Goal: Transaction & Acquisition: Purchase product/service

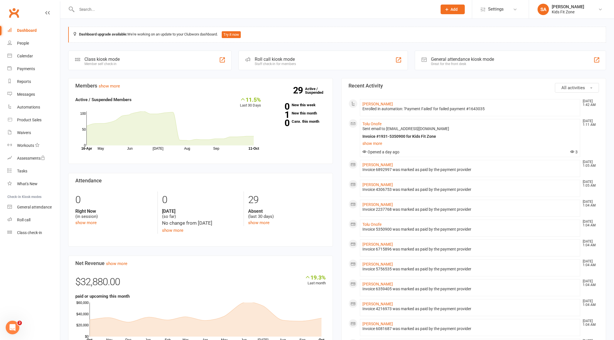
click at [220, 8] on input "text" at bounding box center [254, 9] width 358 height 8
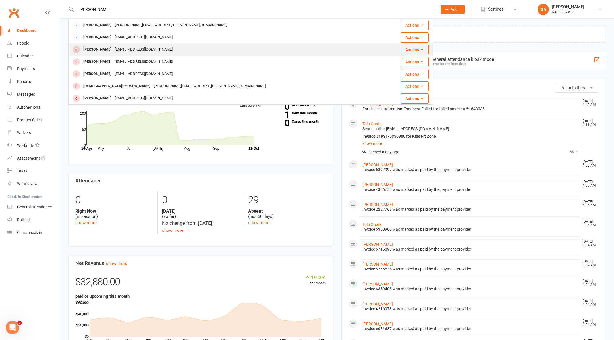
type input "dean"
click at [182, 47] on div "Dean Bianchi sabianchi56@gmail.com" at bounding box center [225, 50] width 313 height 12
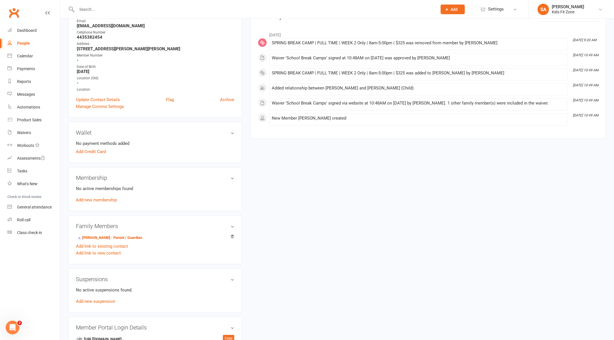
scroll to position [107, 0]
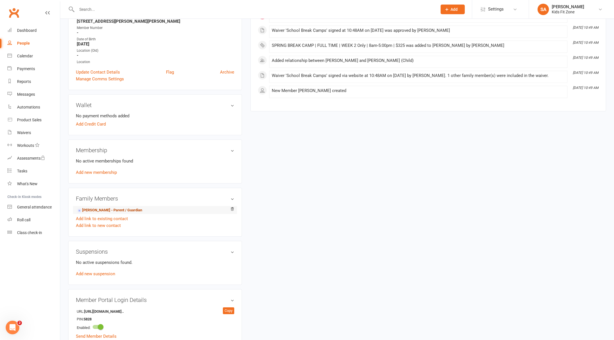
click at [116, 208] on link "Samuel Bianchi - Parent / Guardian" at bounding box center [109, 211] width 65 height 6
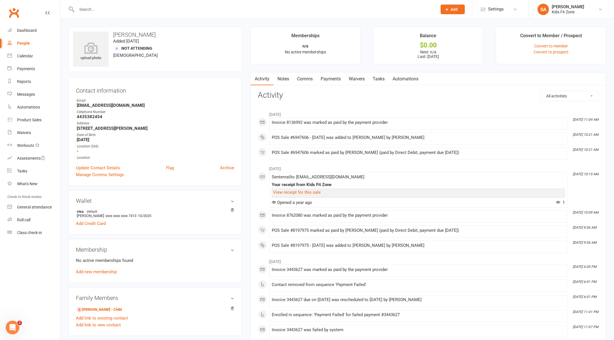
click at [132, 13] on input "text" at bounding box center [254, 9] width 358 height 8
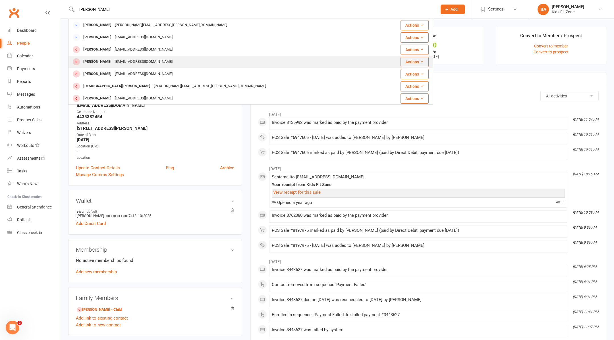
type input "dean"
click at [142, 65] on div "jobele1987@yahoo.com" at bounding box center [143, 62] width 61 height 8
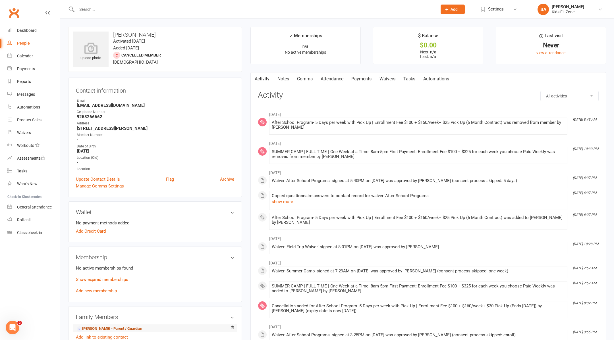
click at [107, 326] on link "Joy Martin - Parent / Guardian" at bounding box center [109, 329] width 65 height 6
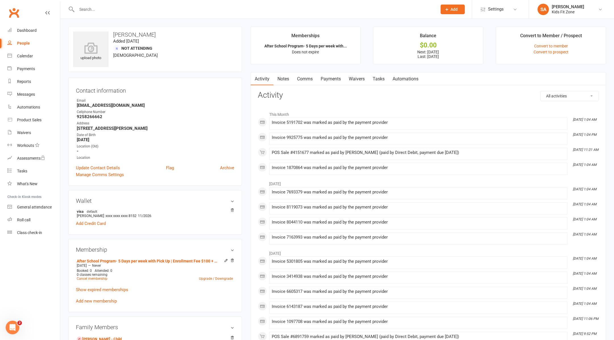
click at [124, 11] on input "text" at bounding box center [254, 9] width 358 height 8
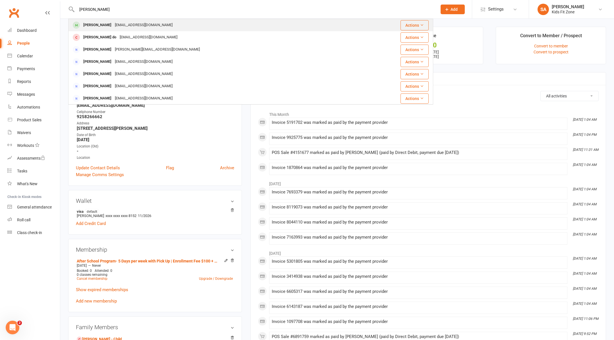
type input "margo"
click at [120, 29] on div "Margot Tkachova marina.tkachoff@gmail.com" at bounding box center [215, 25] width 293 height 12
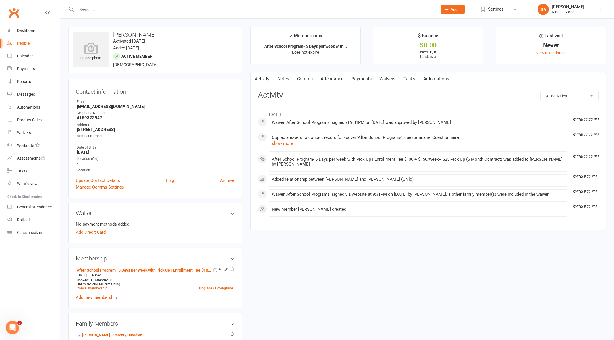
click at [104, 9] on input "text" at bounding box center [254, 9] width 358 height 8
type input "o"
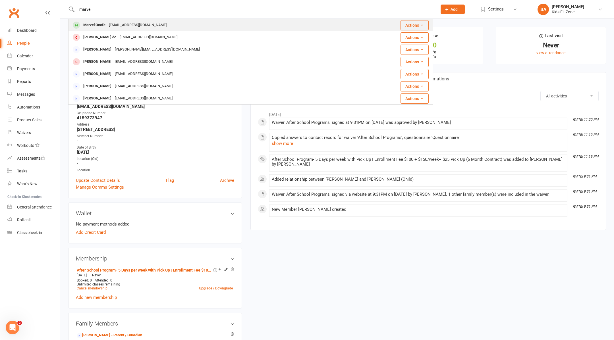
type input "marvel"
click at [119, 26] on div "taig.onofe@gmail.com" at bounding box center [137, 25] width 61 height 8
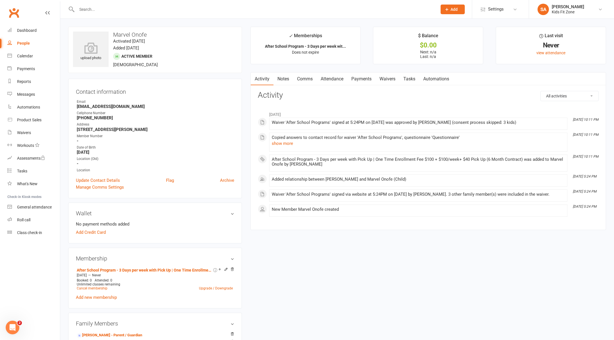
click at [102, 12] on input "text" at bounding box center [254, 9] width 358 height 8
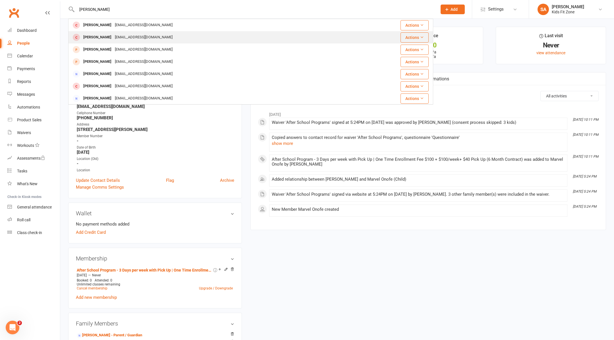
type input "matteo"
click at [115, 36] on div "tinar206@gmail.com" at bounding box center [143, 37] width 61 height 8
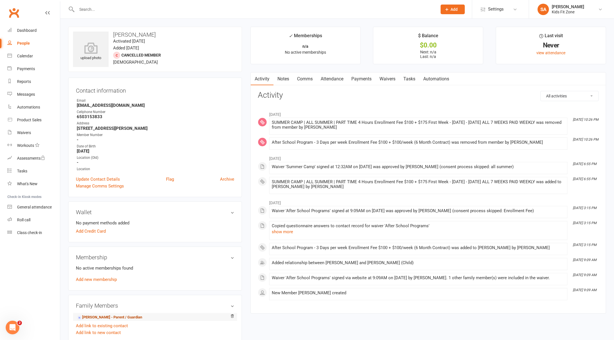
click at [109, 317] on link "Cristina Ramos - Parent / Guardian" at bounding box center [109, 318] width 65 height 6
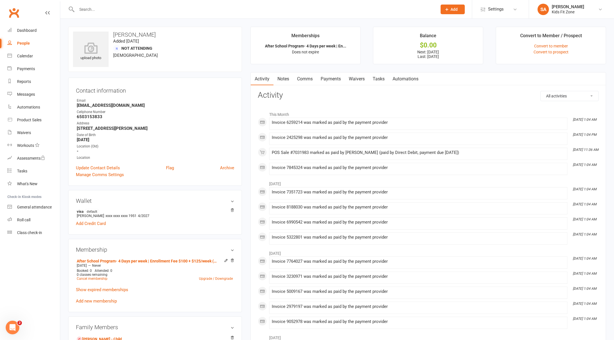
click at [329, 77] on link "Payments" at bounding box center [331, 79] width 28 height 13
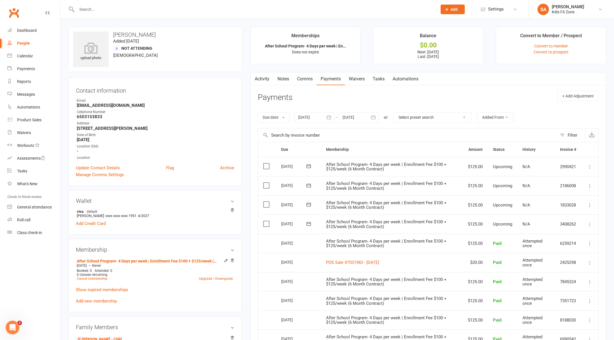
click at [211, 9] on input "text" at bounding box center [254, 9] width 358 height 8
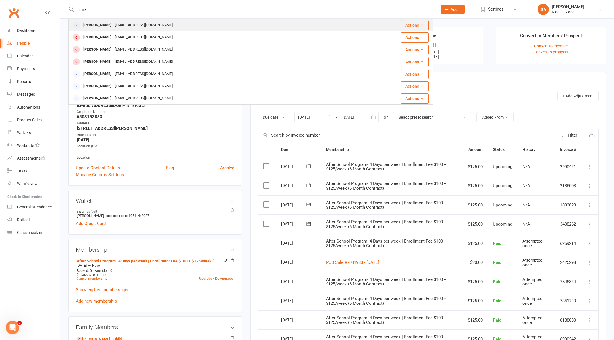
type input "mila"
click at [196, 24] on div "Mila Baranov milabaranov@gmail.com" at bounding box center [220, 25] width 303 height 12
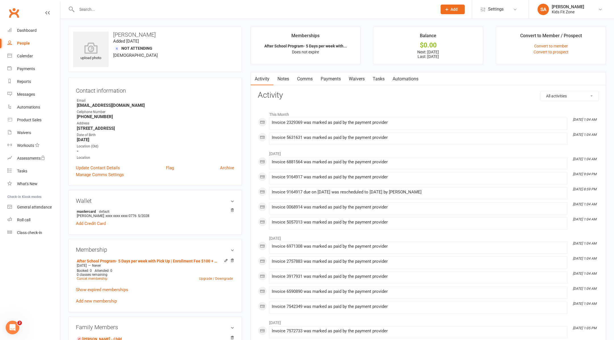
click at [135, 9] on input "text" at bounding box center [254, 9] width 358 height 8
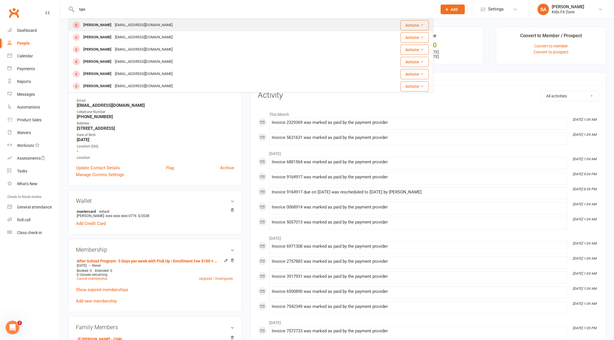
type input "tan"
click at [144, 26] on div "Mktavake@gmail.com" at bounding box center [143, 25] width 61 height 8
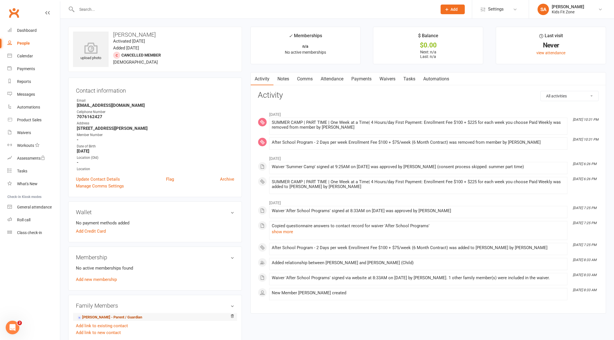
click at [111, 317] on link "Marianne Tavake - Parent / Guardian" at bounding box center [109, 318] width 65 height 6
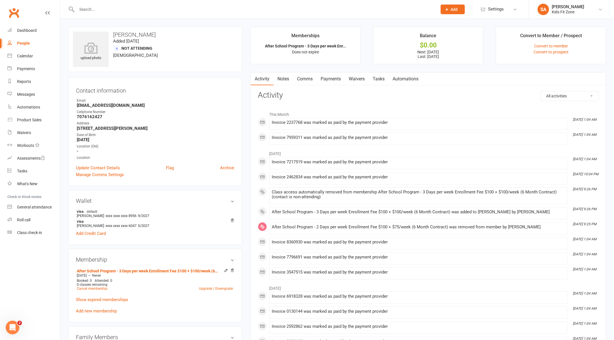
click at [327, 75] on link "Payments" at bounding box center [331, 79] width 28 height 13
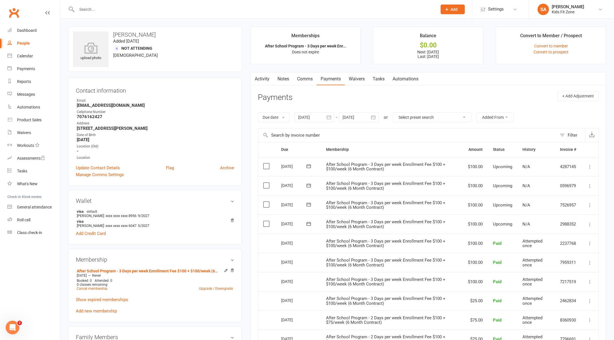
click at [122, 8] on input "text" at bounding box center [254, 9] width 358 height 8
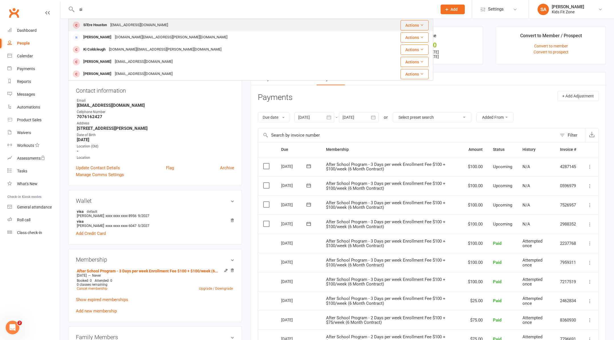
type input "si"
click at [130, 26] on div "SusanneHouston@aol.com" at bounding box center [139, 25] width 61 height 8
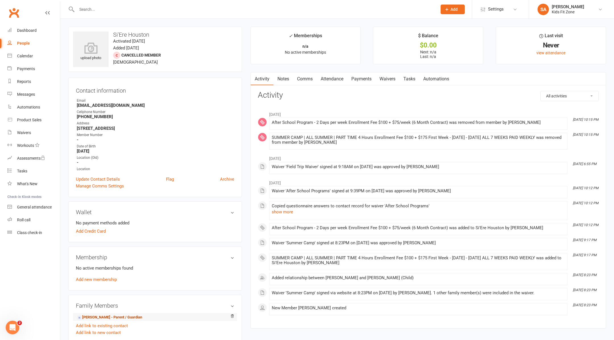
click at [104, 317] on link "Susanne Houston - Parent / Guardian" at bounding box center [109, 318] width 65 height 6
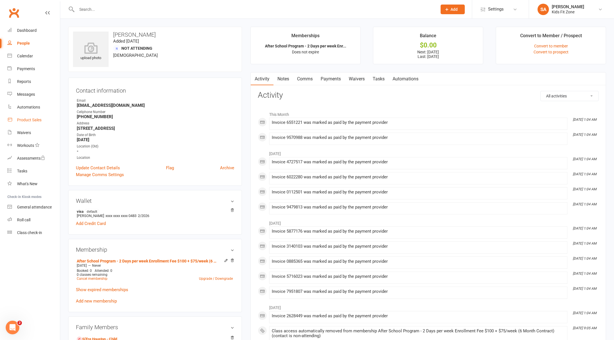
click at [29, 120] on div "Product Sales" at bounding box center [29, 120] width 24 height 5
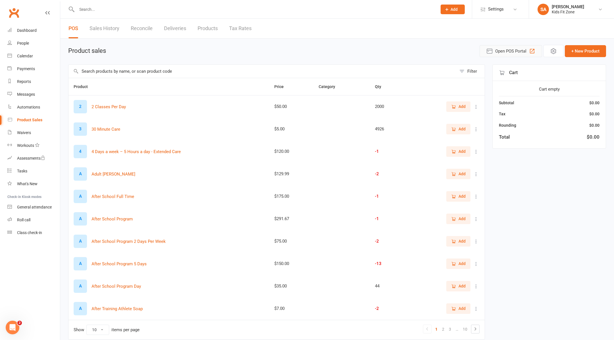
click at [514, 49] on span "Open POS Portal" at bounding box center [510, 51] width 31 height 7
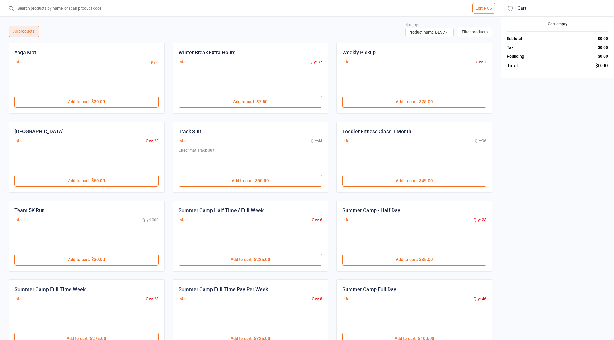
select select "name-desc"
click at [275, 9] on input "search" at bounding box center [254, 8] width 478 height 16
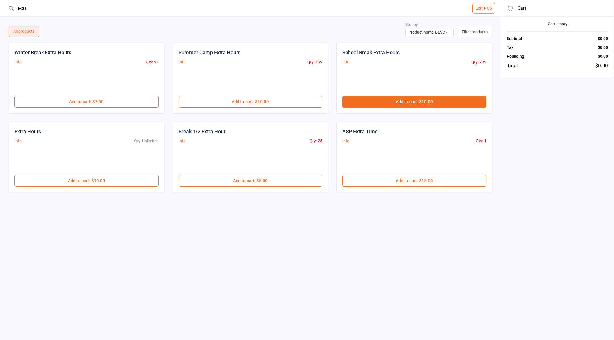
type input "extra"
click at [431, 103] on button "Add to cart : $10.00" at bounding box center [414, 102] width 144 height 12
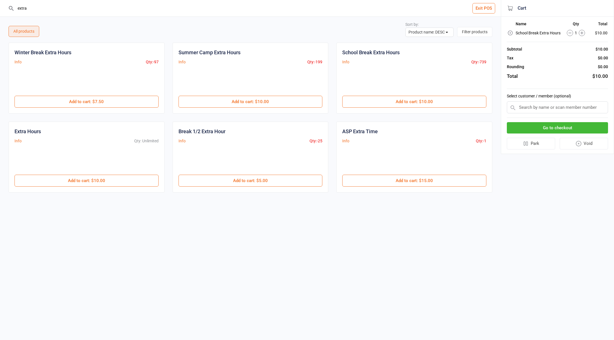
click at [580, 33] on icon at bounding box center [582, 33] width 6 height 6
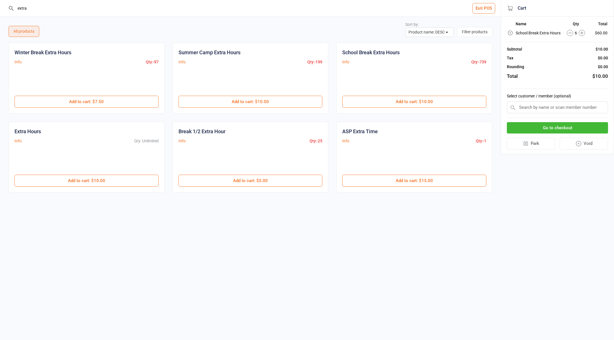
click at [580, 33] on icon at bounding box center [582, 33] width 6 height 6
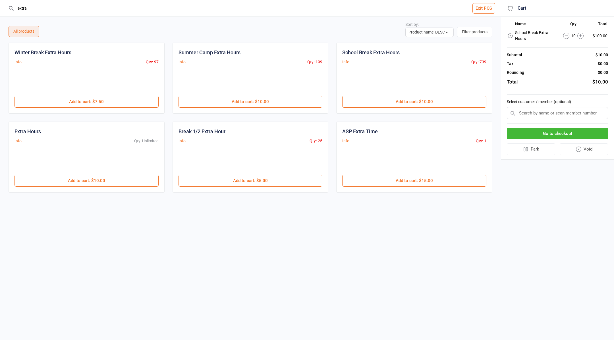
click at [580, 33] on icon at bounding box center [581, 36] width 6 height 6
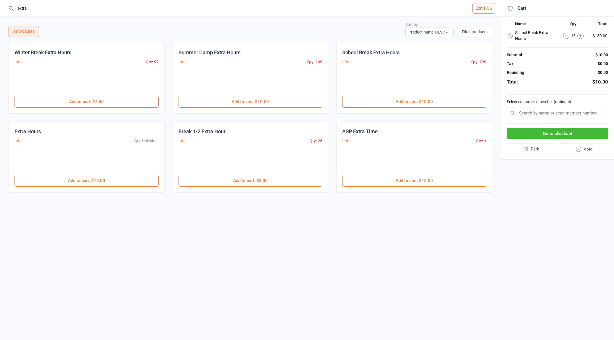
click at [580, 33] on icon at bounding box center [581, 36] width 6 height 6
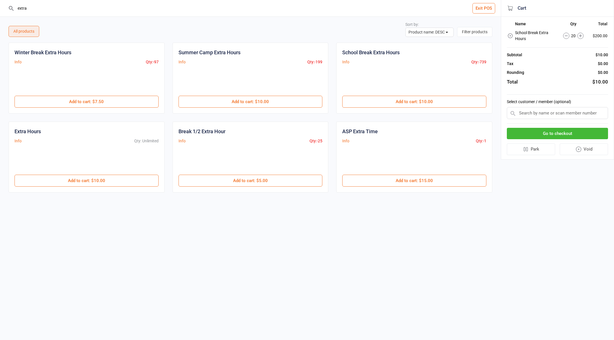
click at [580, 33] on icon at bounding box center [581, 36] width 6 height 6
click at [567, 34] on icon at bounding box center [566, 36] width 6 height 6
click at [248, 184] on button "Add to cart : $5.00" at bounding box center [251, 181] width 144 height 12
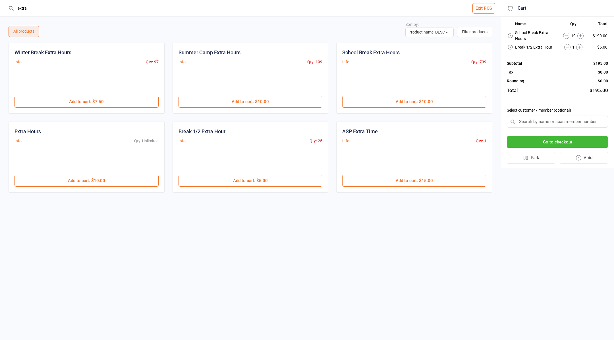
click at [536, 123] on input "text" at bounding box center [557, 122] width 101 height 12
type input "a"
paste input "joydip_majumdar@yahoo.com"
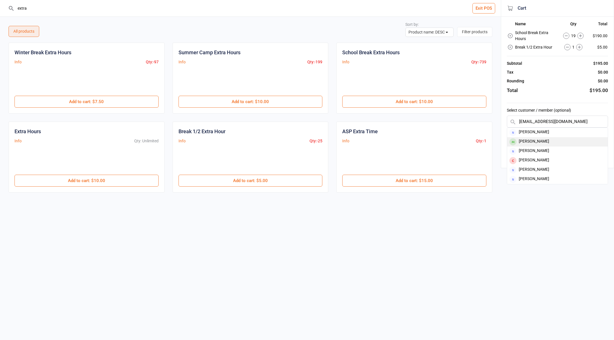
type input "joydip_majumdar@yahoo.com"
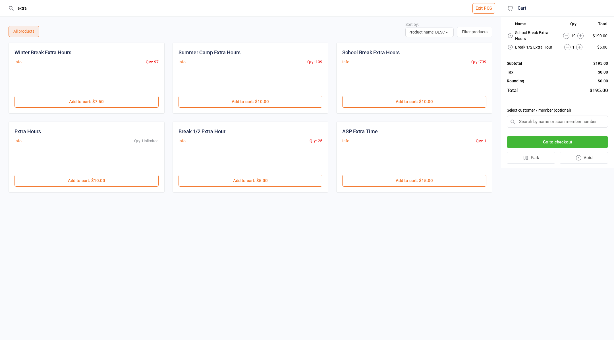
click at [558, 141] on button "Go to checkout" at bounding box center [557, 143] width 101 height 12
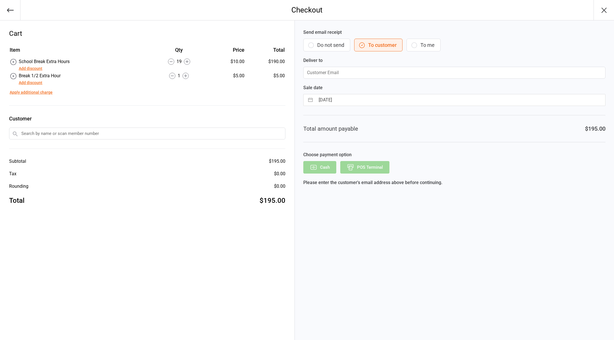
click at [318, 41] on button "Do not send" at bounding box center [326, 45] width 47 height 13
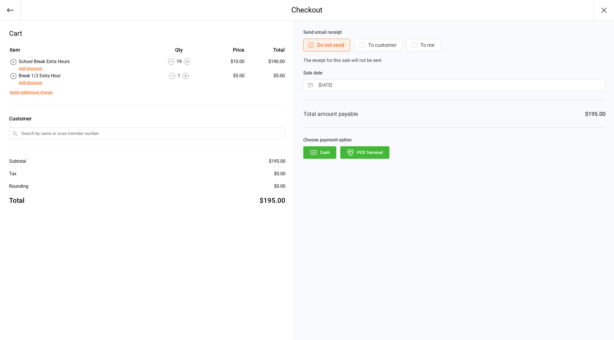
click at [13, 11] on icon "button" at bounding box center [10, 10] width 8 height 8
select select "name-desc"
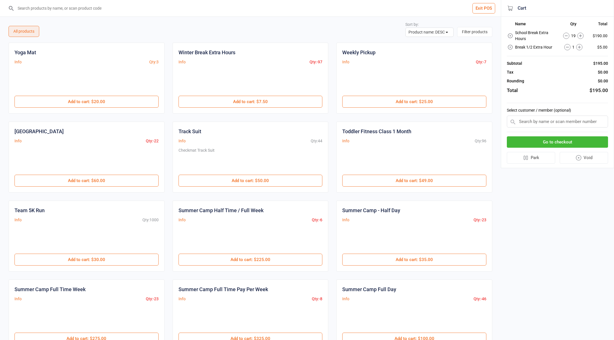
click at [539, 120] on input "text" at bounding box center [557, 122] width 101 height 12
paste input "joydip_majumdar@yahoo.com"
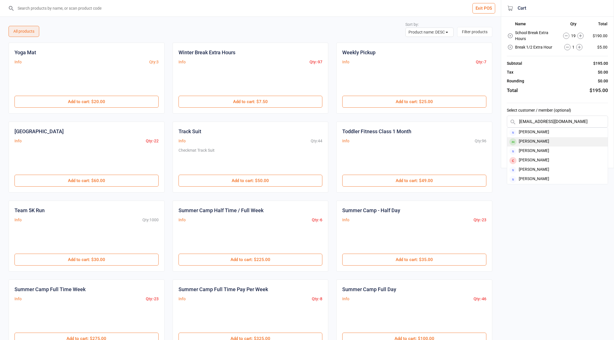
type input "joydip_majumdar@yahoo.com"
click at [540, 140] on div "[PERSON_NAME]" at bounding box center [557, 141] width 101 height 9
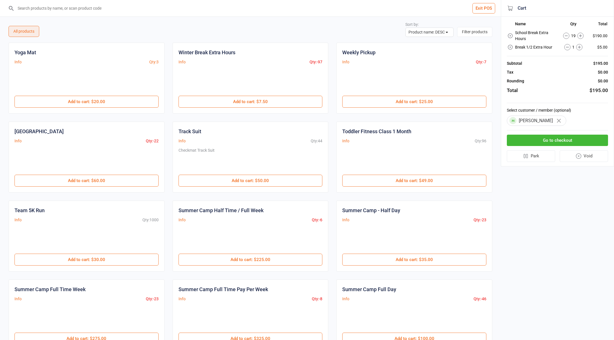
click at [540, 140] on button "Go to checkout" at bounding box center [557, 141] width 101 height 12
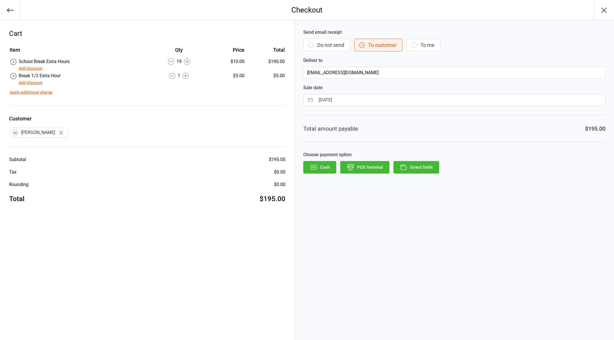
click at [330, 48] on button "Do not send" at bounding box center [326, 45] width 47 height 13
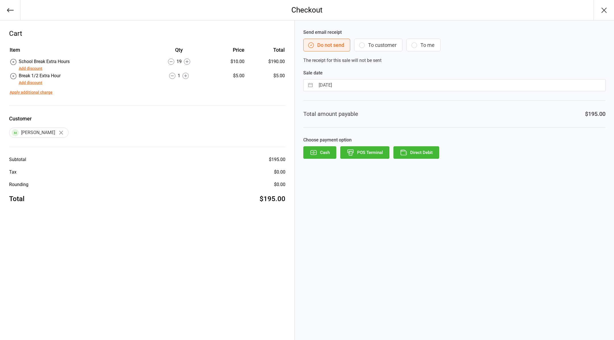
click at [420, 154] on button "Direct Debit" at bounding box center [417, 152] width 46 height 13
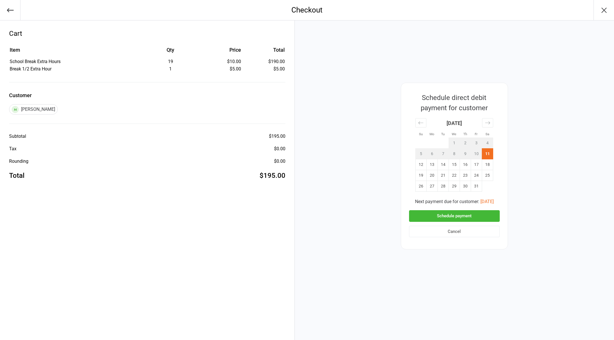
click at [459, 217] on button "Schedule payment" at bounding box center [454, 216] width 91 height 12
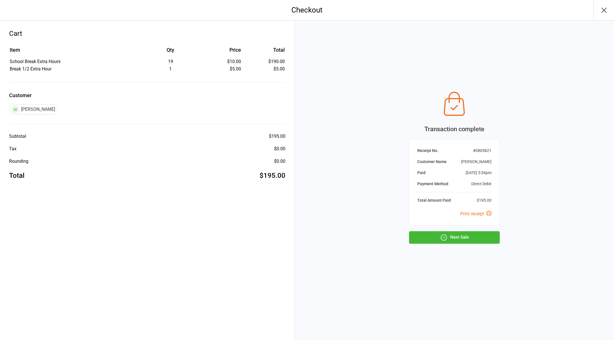
click at [454, 239] on button "Next Sale" at bounding box center [454, 238] width 91 height 13
select select "name-desc"
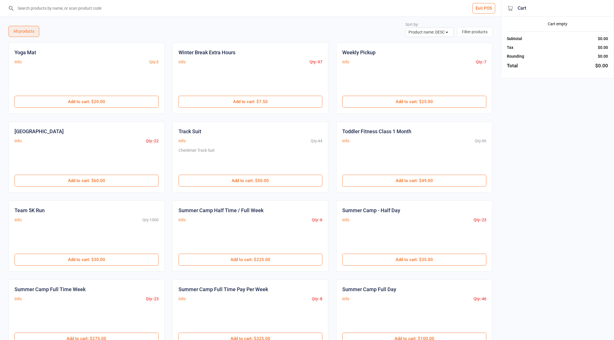
click at [239, 8] on input "search" at bounding box center [254, 8] width 478 height 16
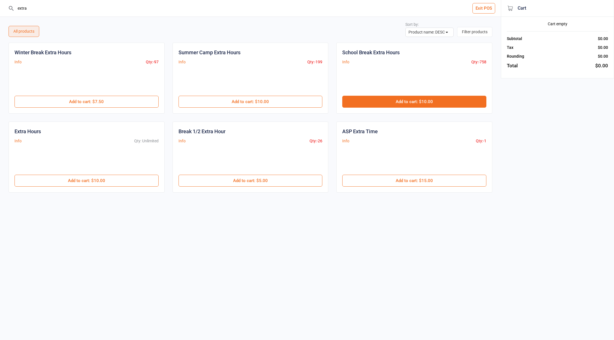
type input "extra"
click at [416, 104] on button "Add to cart : $10.00" at bounding box center [414, 102] width 144 height 12
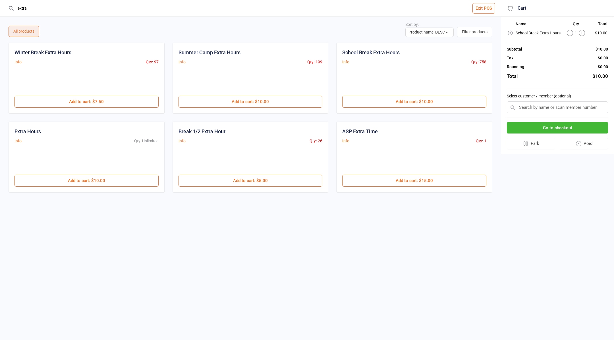
click at [582, 34] on icon at bounding box center [582, 33] width 6 height 6
click at [247, 176] on button "Add to cart : $5.00" at bounding box center [251, 181] width 144 height 12
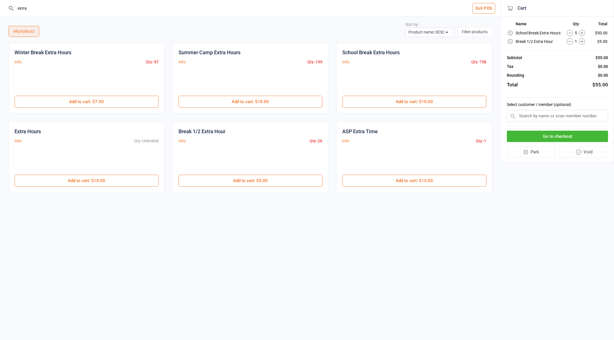
click at [522, 117] on input "text" at bounding box center [557, 116] width 101 height 12
type input "j"
type input "des"
click at [559, 127] on div "[PERSON_NAME]" at bounding box center [557, 126] width 101 height 9
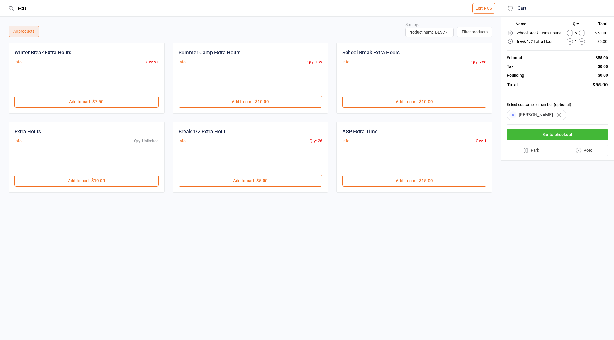
click at [544, 134] on button "Go to checkout" at bounding box center [557, 135] width 101 height 12
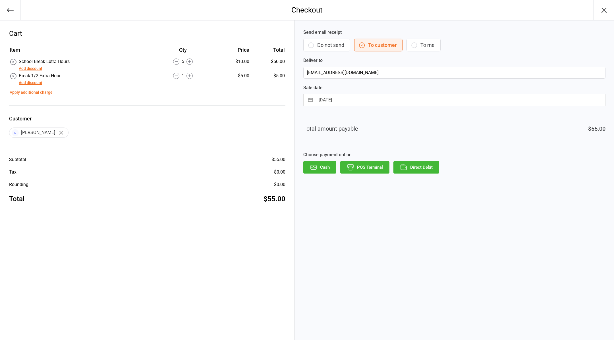
click at [325, 49] on button "Do not send" at bounding box center [326, 45] width 47 height 13
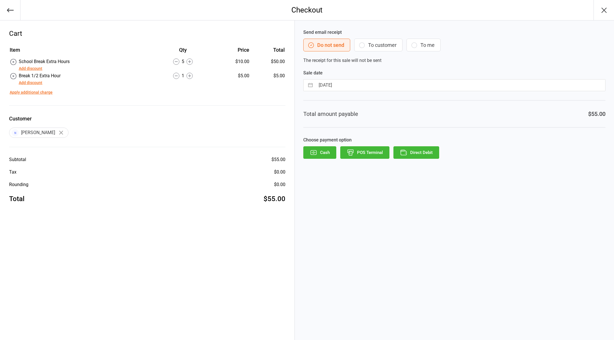
click at [419, 154] on button "Direct Debit" at bounding box center [417, 152] width 46 height 13
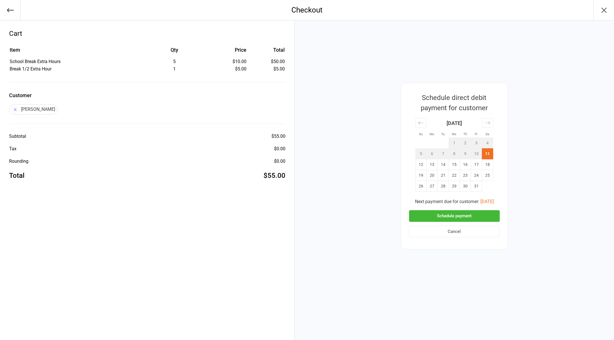
click at [454, 216] on button "Schedule payment" at bounding box center [454, 216] width 91 height 12
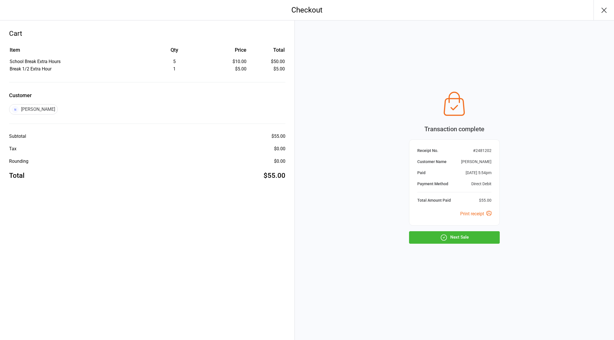
click at [442, 238] on icon "button" at bounding box center [443, 237] width 7 height 7
select select "name-desc"
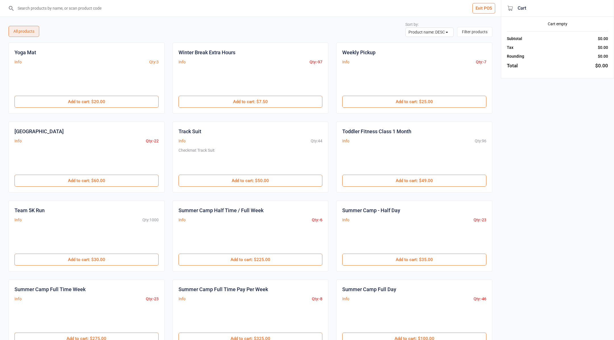
click at [184, 11] on input "search" at bounding box center [254, 8] width 478 height 16
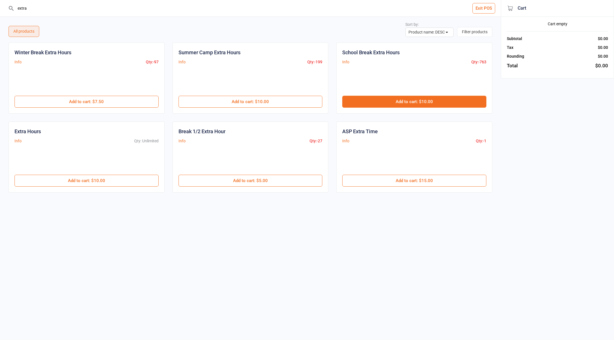
type input "extra"
click at [397, 103] on button "Add to cart : $10.00" at bounding box center [414, 102] width 144 height 12
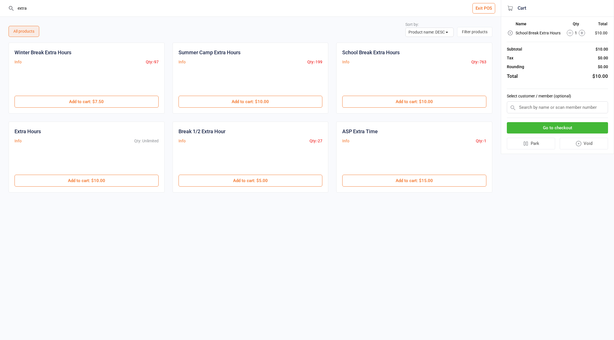
click at [584, 32] on icon at bounding box center [582, 33] width 6 height 6
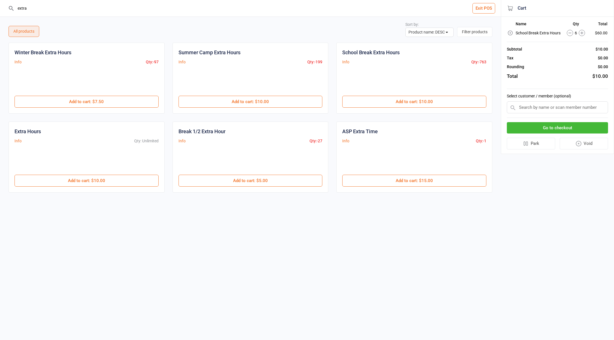
click at [584, 32] on icon at bounding box center [582, 33] width 6 height 6
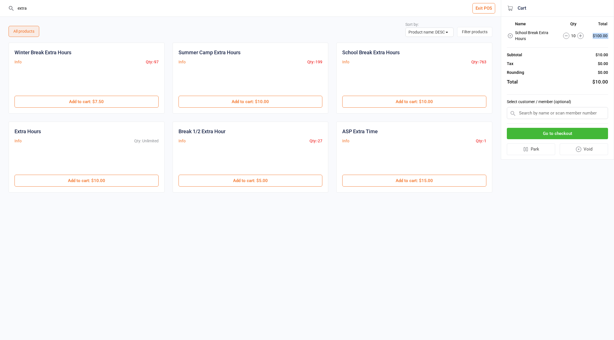
click at [584, 32] on td "10" at bounding box center [574, 36] width 30 height 14
click at [580, 37] on icon at bounding box center [581, 36] width 6 height 6
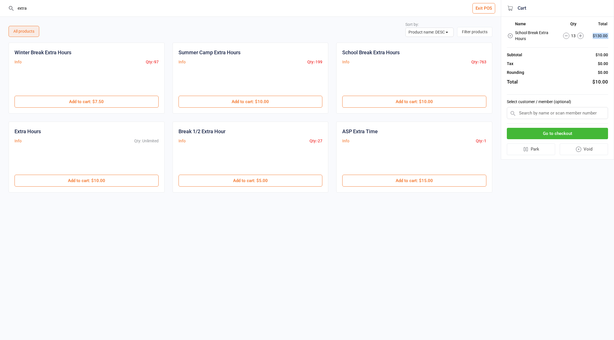
click at [580, 37] on icon at bounding box center [581, 36] width 6 height 6
click at [526, 114] on input "text" at bounding box center [557, 113] width 101 height 12
type input "asha"
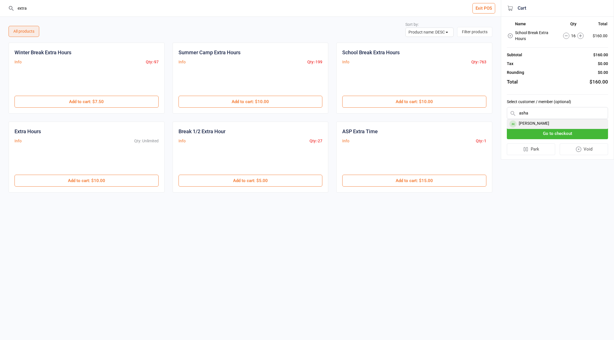
click at [543, 125] on div "[PERSON_NAME]" at bounding box center [557, 123] width 101 height 9
click at [543, 132] on button "Go to checkout" at bounding box center [557, 132] width 101 height 12
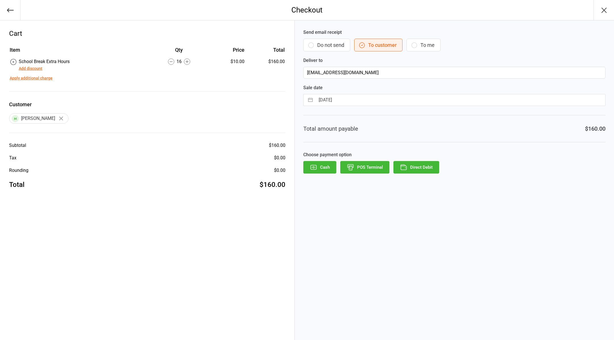
click at [312, 45] on icon "button" at bounding box center [311, 45] width 7 height 7
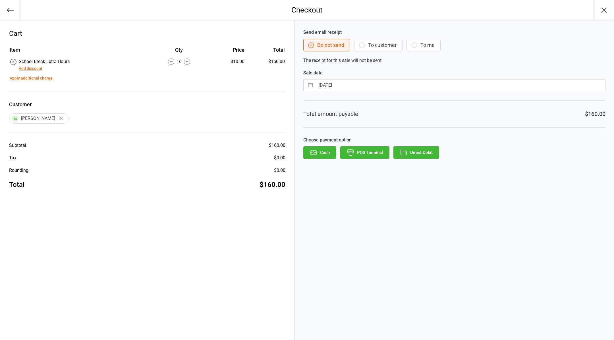
click at [428, 153] on button "Direct Debit" at bounding box center [417, 152] width 46 height 13
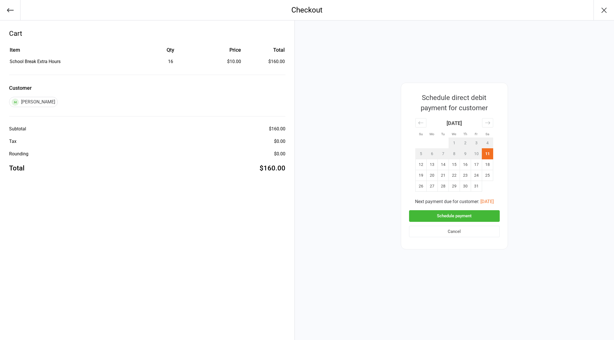
click at [445, 218] on button "Schedule payment" at bounding box center [454, 216] width 91 height 12
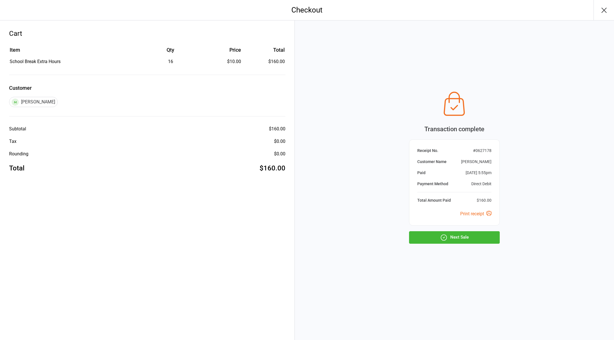
click at [445, 238] on icon "button" at bounding box center [443, 237] width 7 height 7
select select "name-desc"
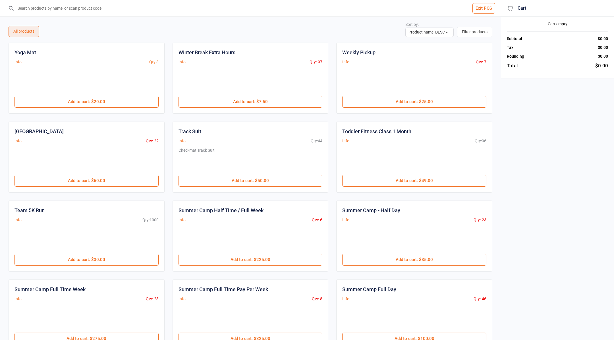
click at [116, 10] on input "search" at bounding box center [254, 8] width 478 height 16
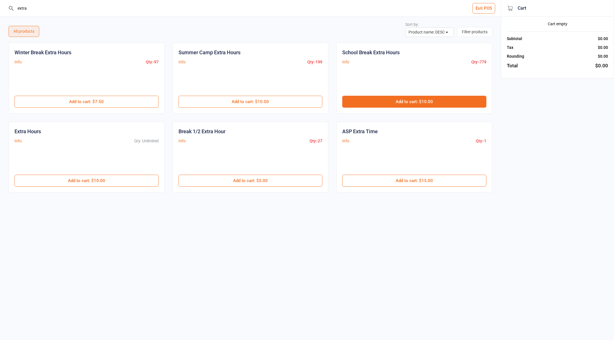
type input "extra"
click at [387, 100] on button "Add to cart : $10.00" at bounding box center [414, 102] width 144 height 12
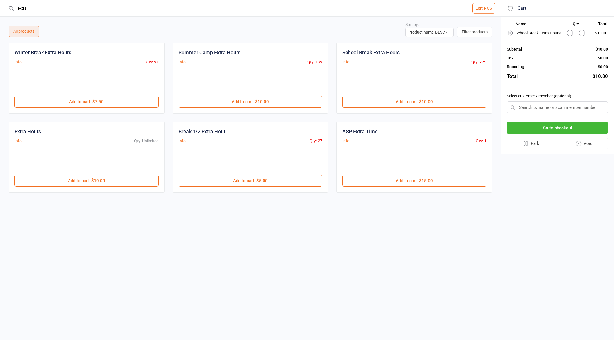
click at [583, 32] on icon at bounding box center [582, 33] width 6 height 6
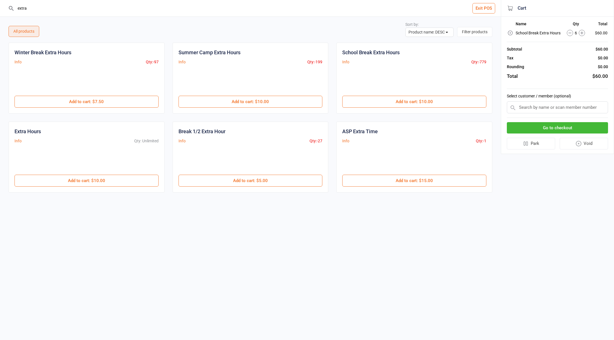
click at [581, 32] on icon at bounding box center [582, 33] width 6 height 6
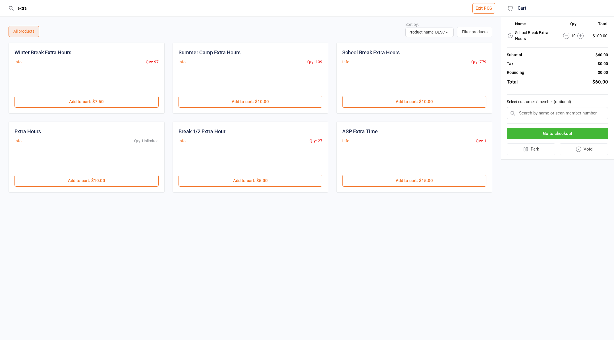
click at [581, 33] on icon at bounding box center [581, 36] width 6 height 6
click at [581, 37] on icon at bounding box center [581, 36] width 6 height 6
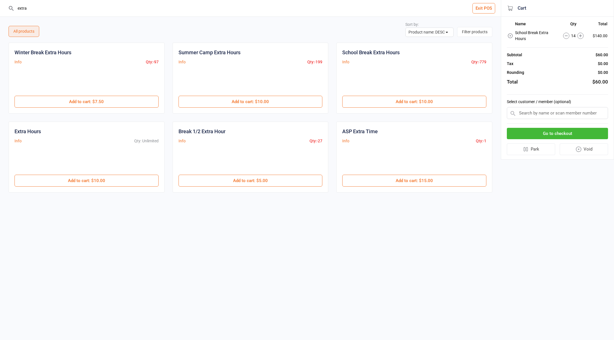
click at [581, 37] on icon at bounding box center [581, 36] width 6 height 6
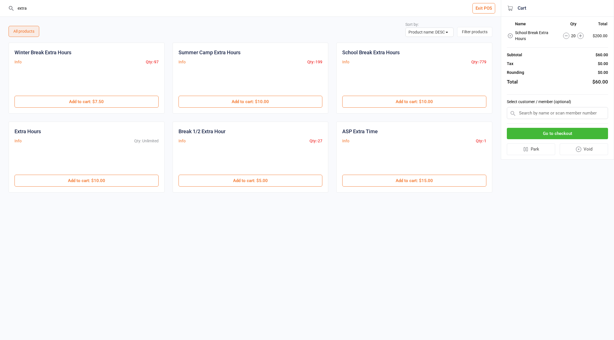
click at [581, 37] on icon at bounding box center [581, 36] width 6 height 6
click at [527, 115] on input "text" at bounding box center [557, 113] width 101 height 12
paste input "jobele1987@yahoo.com"
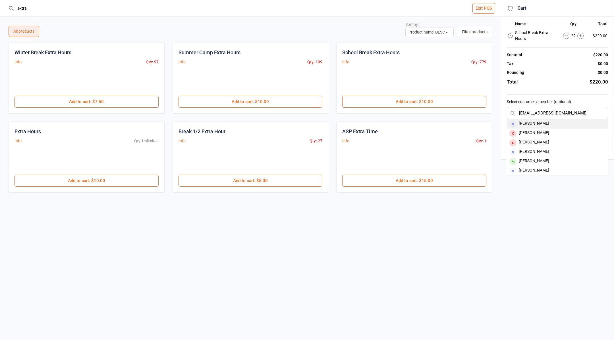
type input "jobele1987@yahoo.com"
click at [527, 119] on div "[PERSON_NAME]" at bounding box center [557, 123] width 101 height 9
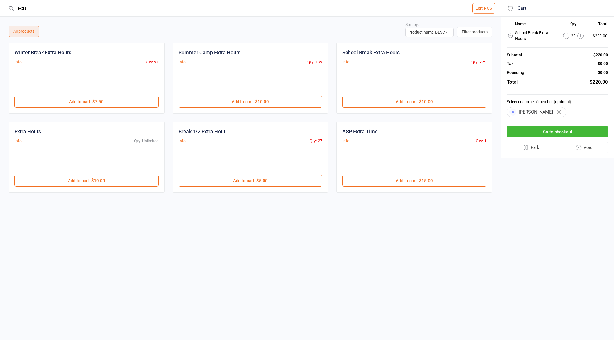
click at [547, 132] on button "Go to checkout" at bounding box center [557, 132] width 101 height 12
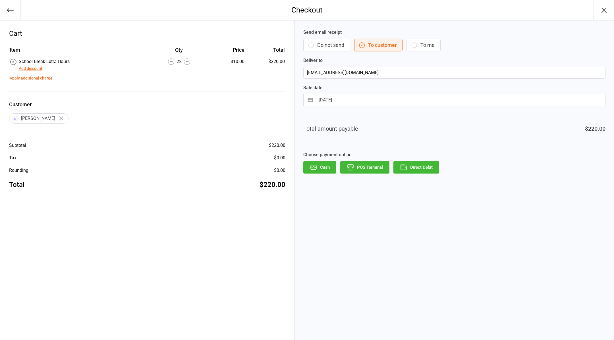
click at [321, 42] on button "Do not send" at bounding box center [326, 45] width 47 height 13
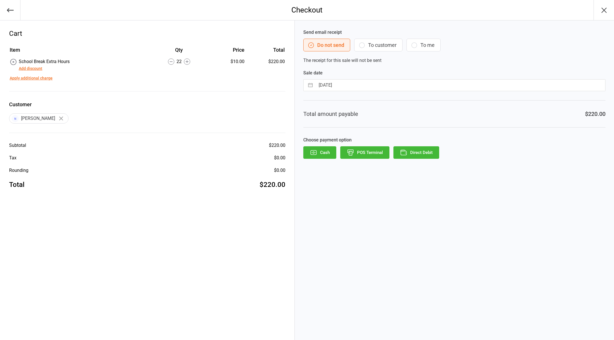
click at [422, 150] on button "Direct Debit" at bounding box center [417, 152] width 46 height 13
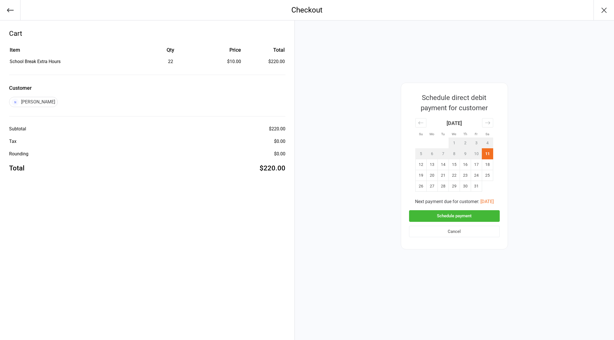
click at [458, 214] on button "Schedule payment" at bounding box center [454, 216] width 91 height 12
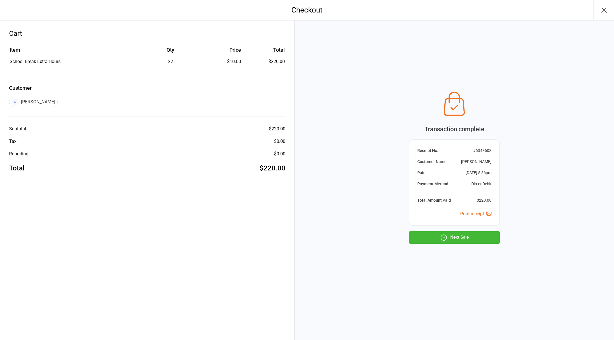
click at [446, 240] on icon "button" at bounding box center [444, 238] width 6 height 6
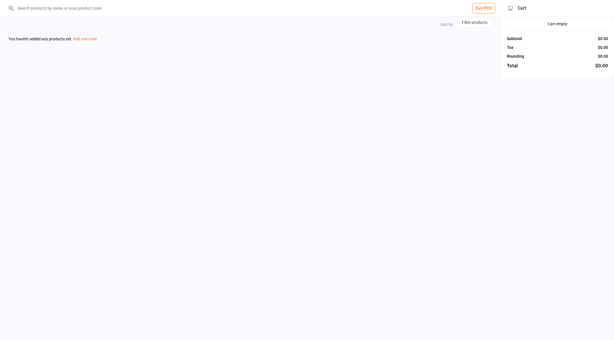
select select "name-desc"
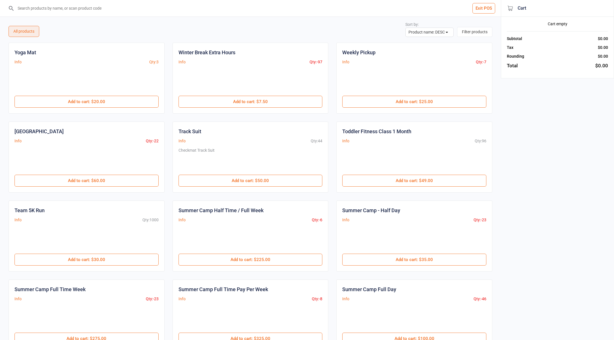
click at [184, 9] on input "search" at bounding box center [254, 8] width 478 height 16
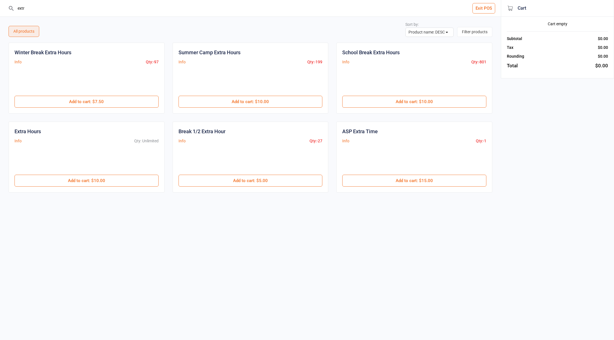
type input "extr"
click at [435, 109] on div "School Break Extra Hours Info Qty: -801 $10.00 Add to cart : $10.00" at bounding box center [414, 78] width 156 height 71
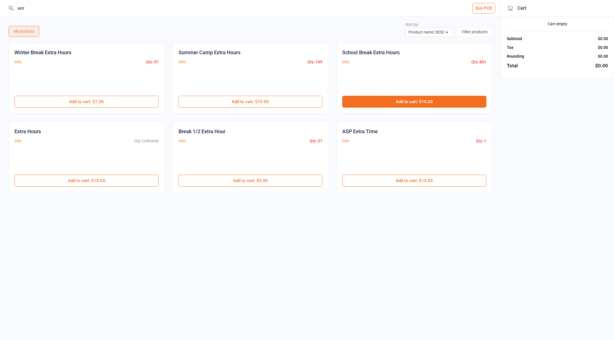
click at [431, 104] on button "Add to cart : $10.00" at bounding box center [414, 102] width 144 height 12
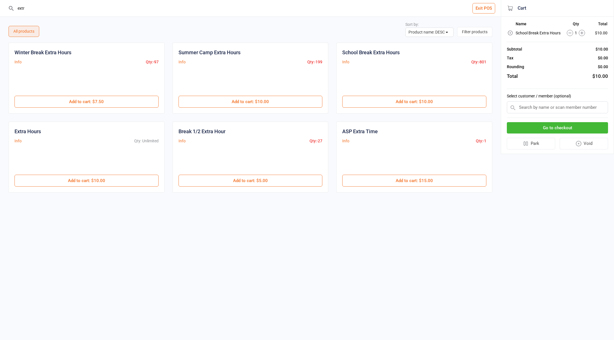
click at [584, 33] on icon at bounding box center [582, 33] width 6 height 6
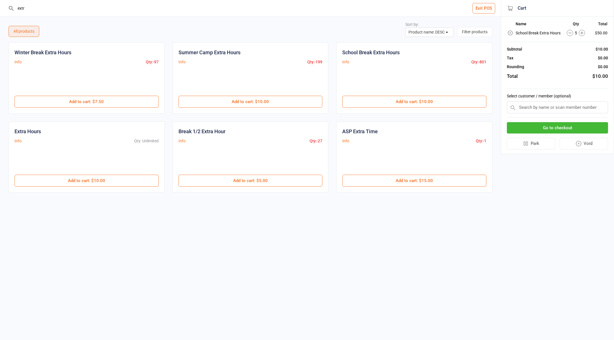
click at [584, 33] on icon at bounding box center [582, 33] width 6 height 6
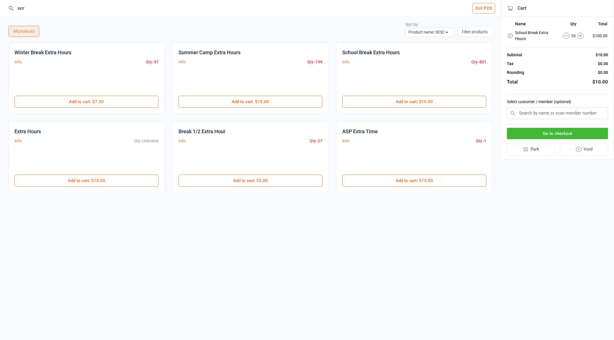
click at [584, 33] on icon at bounding box center [581, 36] width 6 height 6
click at [526, 113] on input "text" at bounding box center [557, 113] width 101 height 12
paste input "marina.tkachoff@gmail.com"
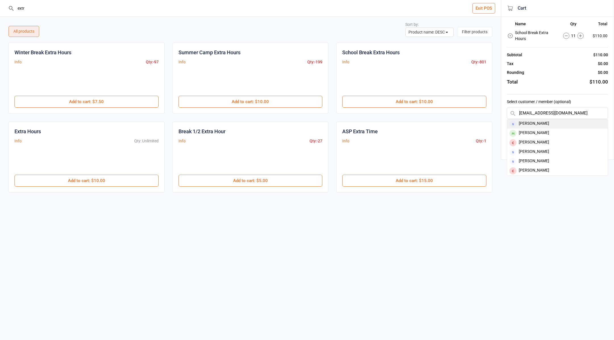
type input "marina.tkachoff@gmail.com"
click at [545, 122] on div "[PERSON_NAME]" at bounding box center [557, 123] width 101 height 9
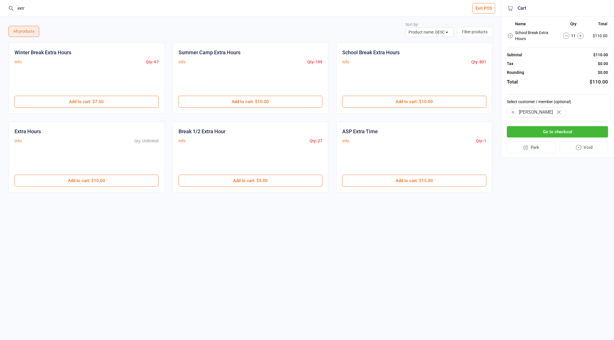
click at [542, 132] on button "Go to checkout" at bounding box center [557, 132] width 101 height 12
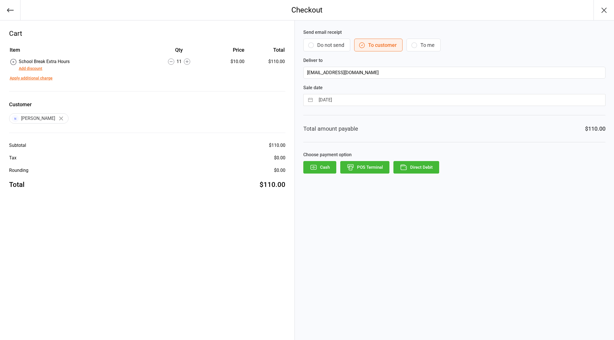
click at [329, 48] on button "Do not send" at bounding box center [326, 45] width 47 height 13
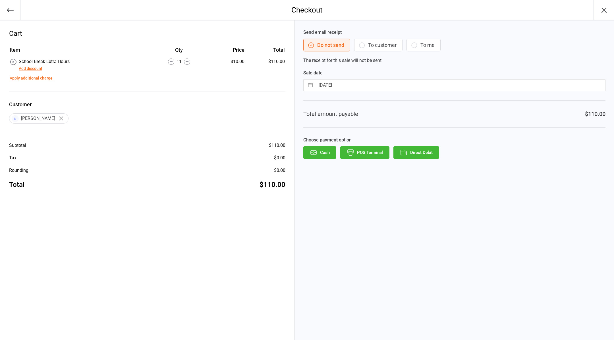
click at [418, 154] on button "Direct Debit" at bounding box center [417, 152] width 46 height 13
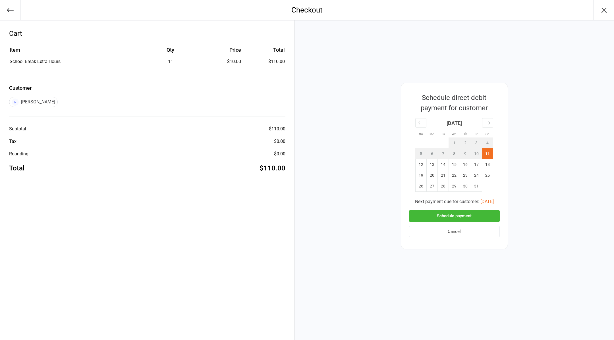
click at [443, 218] on button "Schedule payment" at bounding box center [454, 216] width 91 height 12
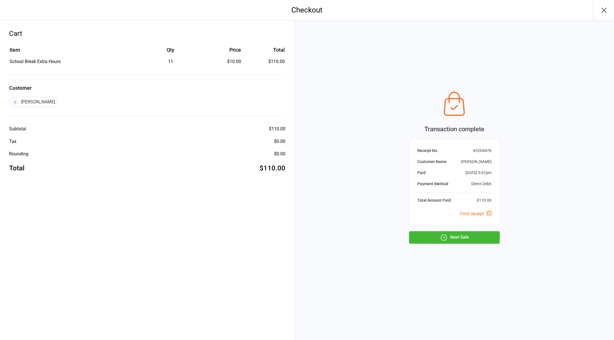
click at [448, 238] on button "Next Sale" at bounding box center [454, 238] width 91 height 13
select select "name-desc"
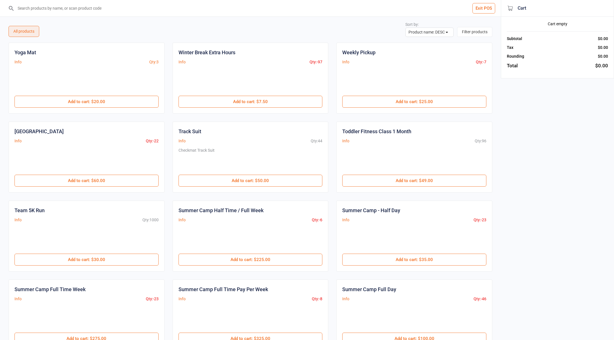
click at [232, 9] on input "search" at bounding box center [254, 8] width 478 height 16
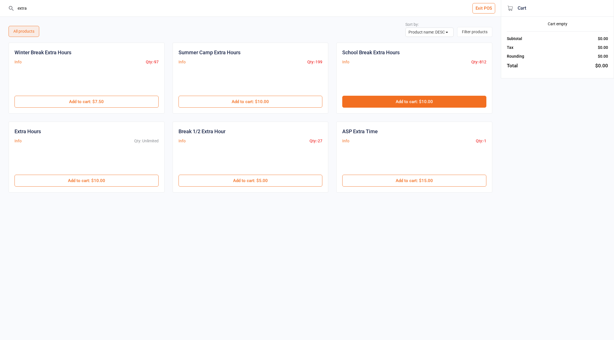
type input "extra"
click at [433, 99] on button "Add to cart : $10.00" at bounding box center [414, 102] width 144 height 12
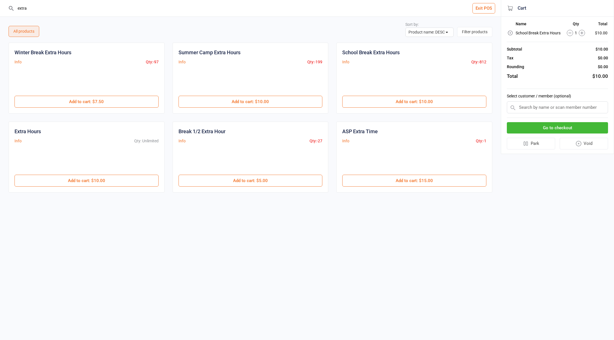
click at [582, 31] on icon at bounding box center [582, 33] width 6 height 6
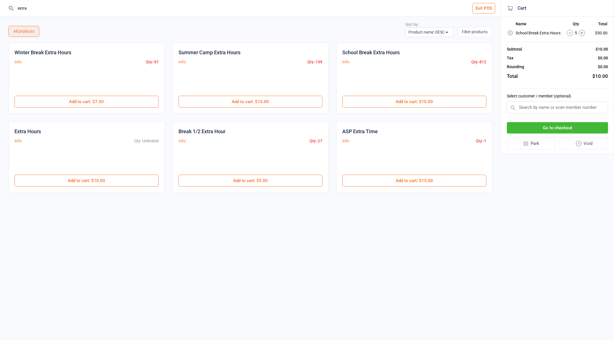
click at [582, 31] on icon at bounding box center [582, 33] width 6 height 6
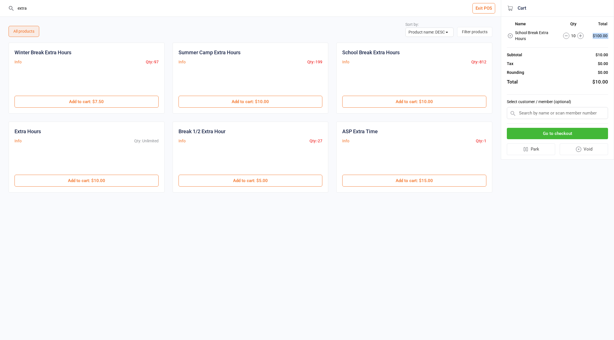
click at [582, 31] on td "10" at bounding box center [574, 36] width 30 height 14
click at [581, 37] on icon at bounding box center [581, 36] width 6 height 6
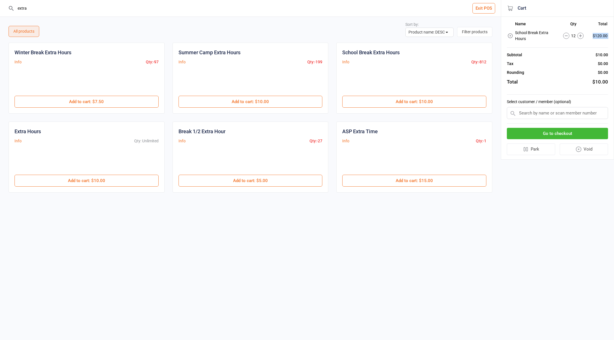
click at [581, 37] on icon at bounding box center [581, 36] width 6 height 6
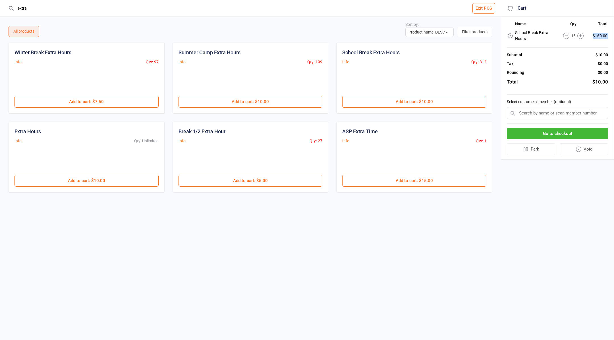
click at [581, 37] on icon at bounding box center [581, 36] width 6 height 6
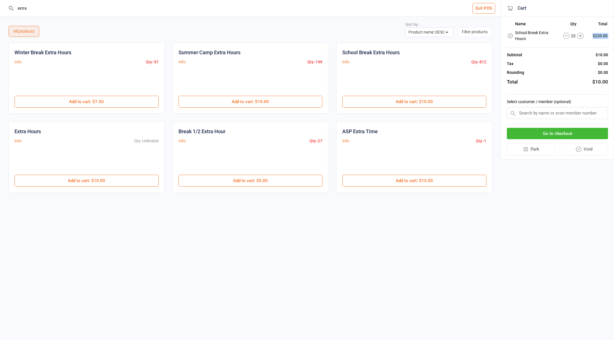
click at [581, 37] on icon at bounding box center [581, 36] width 6 height 6
click at [536, 110] on input "text" at bounding box center [557, 113] width 101 height 12
paste input "taig.onofe@gmail.com"
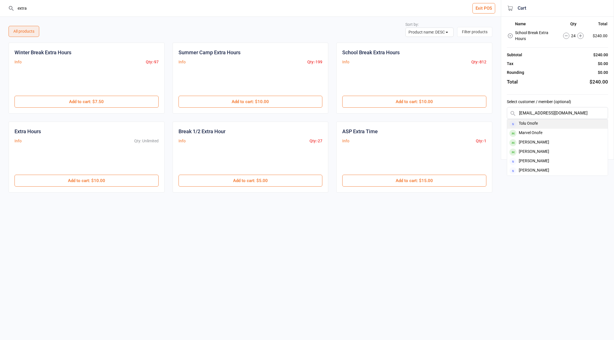
type input "taig.onofe@gmail.com"
click at [540, 122] on div "Tolu Onofe" at bounding box center [557, 123] width 101 height 9
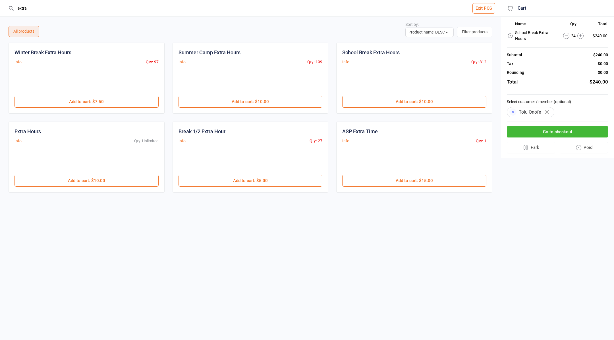
click at [548, 134] on button "Go to checkout" at bounding box center [557, 132] width 101 height 12
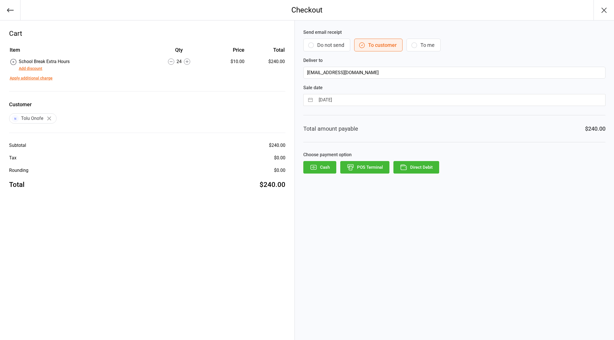
click at [420, 164] on button "Direct Debit" at bounding box center [417, 167] width 46 height 13
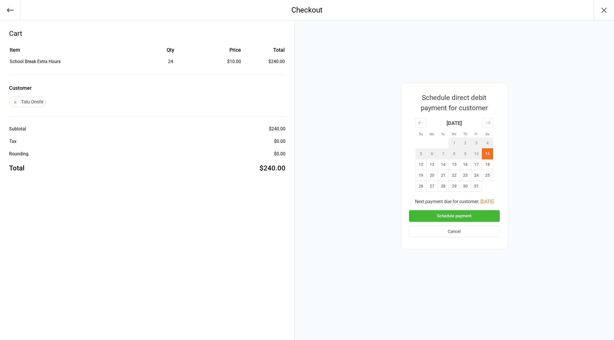
click at [443, 217] on button "Schedule payment" at bounding box center [454, 216] width 91 height 12
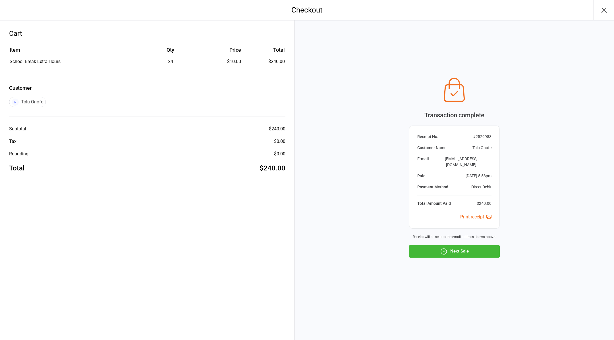
click at [456, 247] on button "Next Sale" at bounding box center [454, 251] width 91 height 13
select select "name-desc"
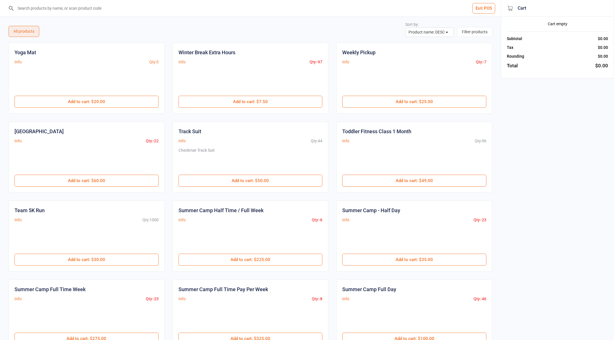
click at [200, 8] on input "search" at bounding box center [254, 8] width 478 height 16
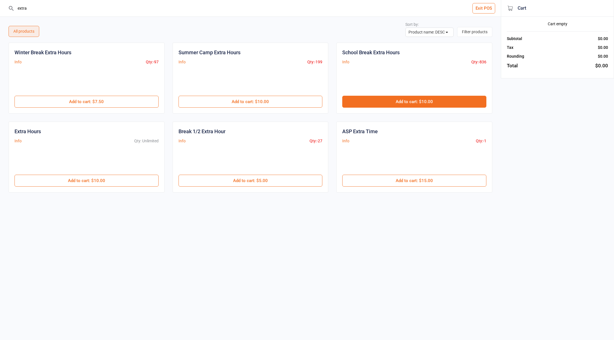
type input "extra"
click at [393, 102] on button "Add to cart : $10.00" at bounding box center [414, 102] width 144 height 12
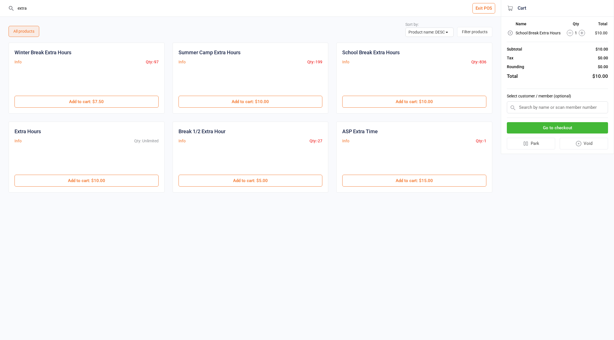
click at [580, 34] on icon at bounding box center [582, 33] width 6 height 6
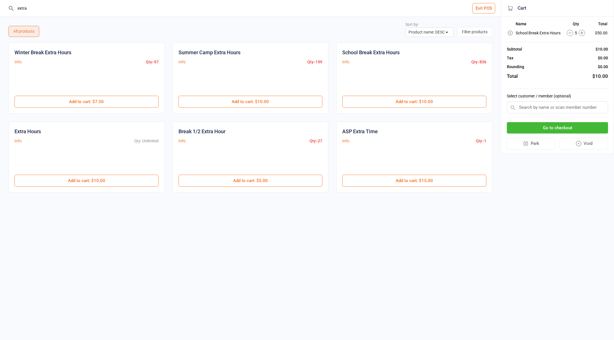
click at [580, 34] on icon at bounding box center [582, 33] width 6 height 6
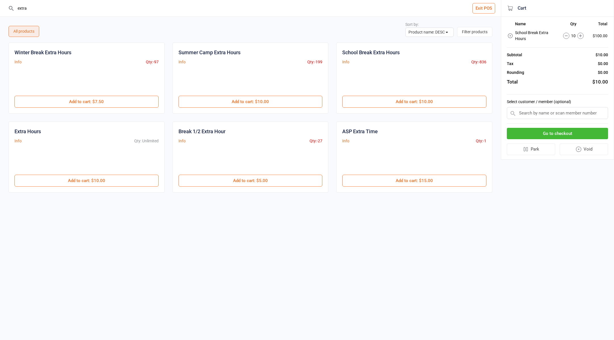
click at [580, 34] on icon at bounding box center [581, 36] width 6 height 6
click at [249, 178] on button "Add to cart : $5.00" at bounding box center [251, 181] width 144 height 12
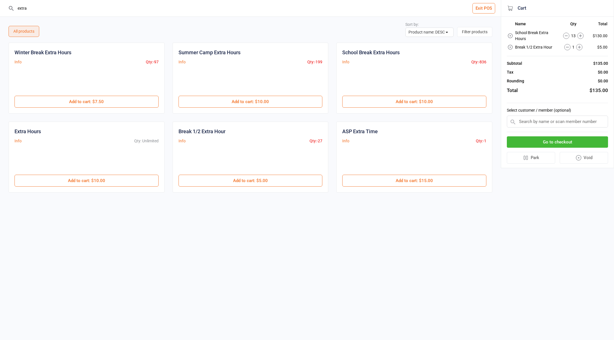
click at [559, 123] on input "text" at bounding box center [557, 122] width 101 height 12
paste input "tinar206@gmail.com"
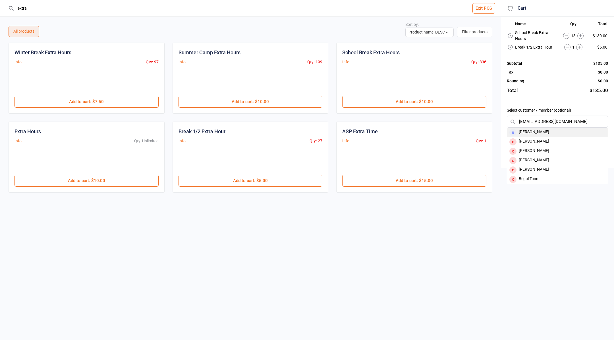
type input "tinar206@gmail.com"
click at [540, 131] on div "[PERSON_NAME]" at bounding box center [557, 132] width 101 height 9
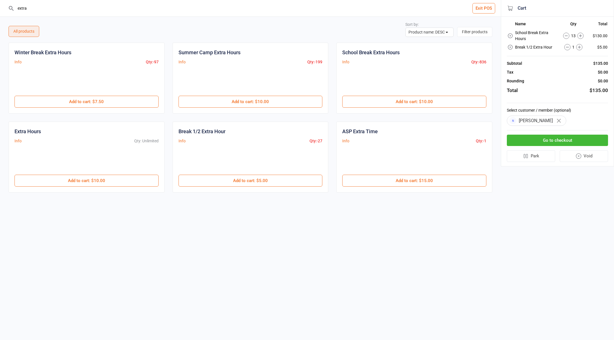
click at [533, 138] on button "Go to checkout" at bounding box center [557, 141] width 101 height 12
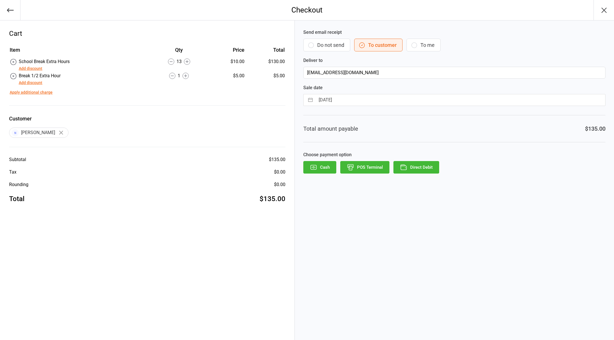
click at [323, 44] on button "Do not send" at bounding box center [326, 45] width 47 height 13
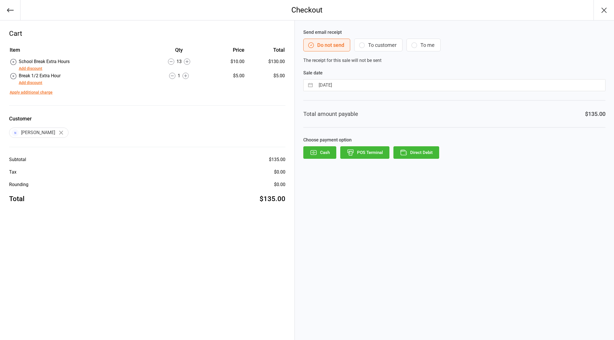
click at [417, 154] on button "Direct Debit" at bounding box center [417, 152] width 46 height 13
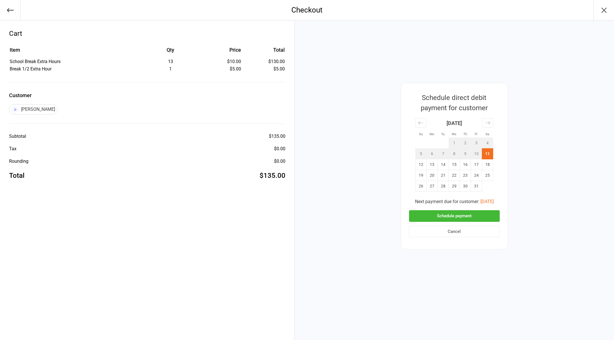
click at [463, 220] on button "Schedule payment" at bounding box center [454, 216] width 91 height 12
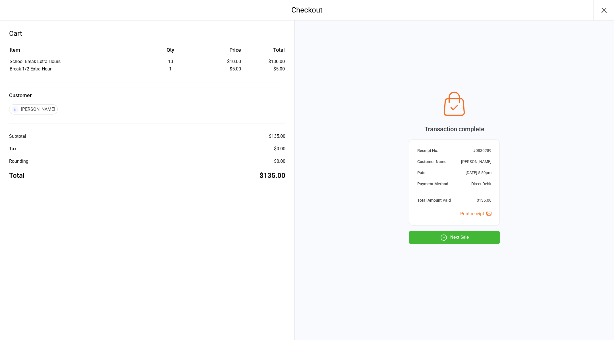
click at [461, 241] on button "Next Sale" at bounding box center [454, 238] width 91 height 13
select select "name-desc"
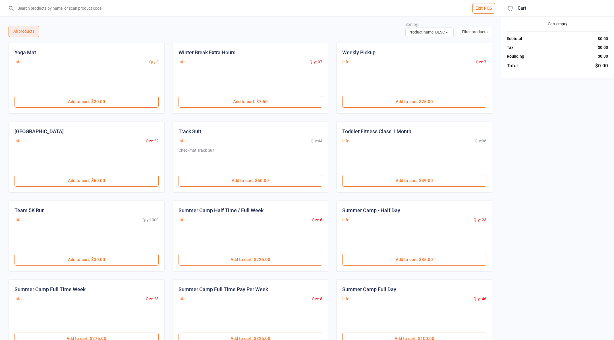
click at [378, 9] on input "search" at bounding box center [254, 8] width 478 height 16
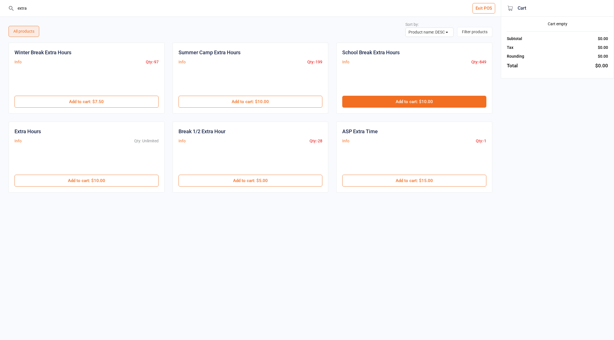
type input "extra"
click at [436, 96] on button "Add to cart : $10.00" at bounding box center [414, 102] width 144 height 12
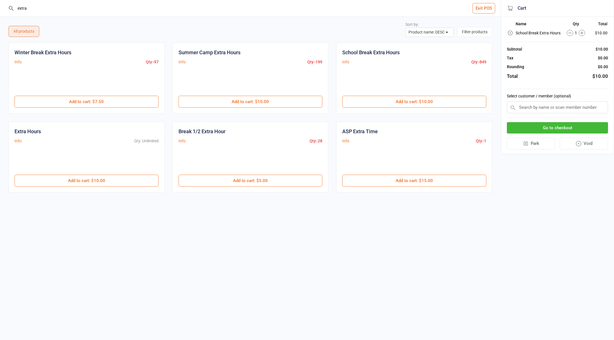
click at [581, 34] on icon at bounding box center [582, 33] width 6 height 6
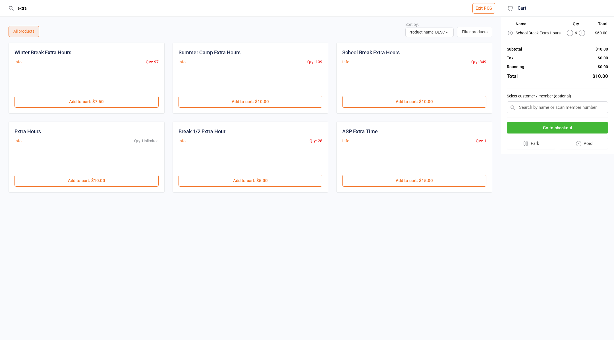
click at [581, 34] on icon at bounding box center [582, 33] width 6 height 6
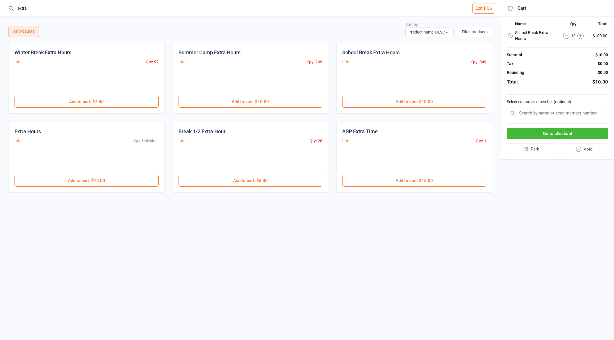
click at [581, 34] on icon at bounding box center [581, 36] width 6 height 6
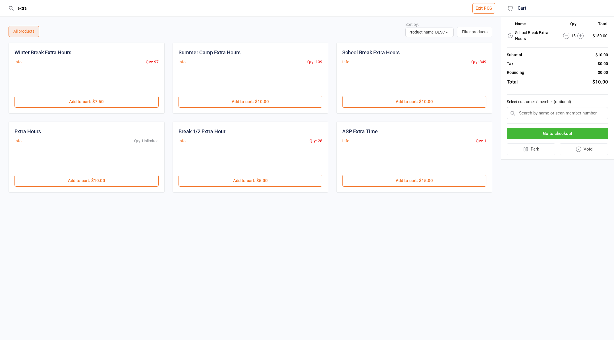
click at [581, 34] on icon at bounding box center [581, 36] width 6 height 6
click at [245, 178] on button "Add to cart : $5.00" at bounding box center [251, 181] width 144 height 12
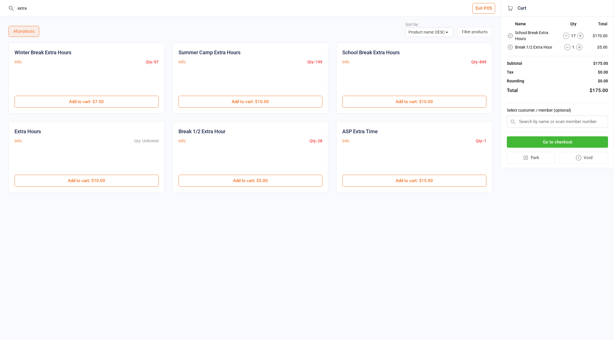
click at [529, 123] on input "text" at bounding box center [557, 122] width 101 height 12
type input "sonia"
click at [535, 133] on div "[PERSON_NAME]" at bounding box center [557, 132] width 101 height 9
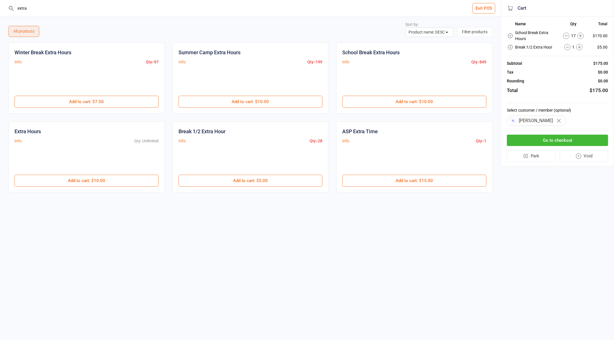
click at [548, 139] on button "Go to checkout" at bounding box center [557, 141] width 101 height 12
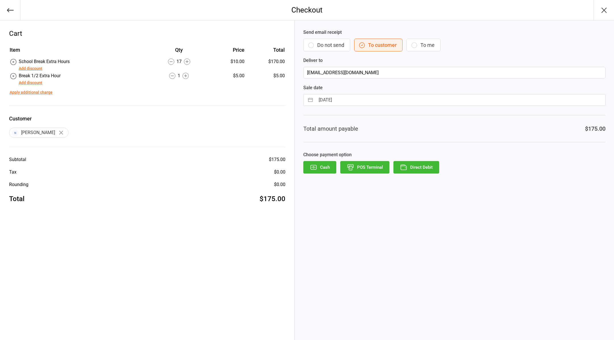
click at [323, 48] on button "Do not send" at bounding box center [326, 45] width 47 height 13
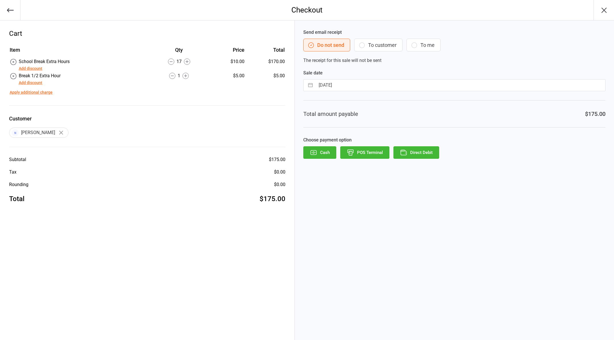
click at [428, 152] on button "Direct Debit" at bounding box center [417, 152] width 46 height 13
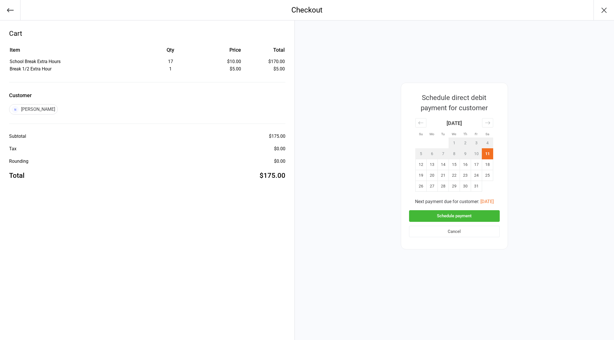
click at [460, 215] on button "Schedule payment" at bounding box center [454, 216] width 91 height 12
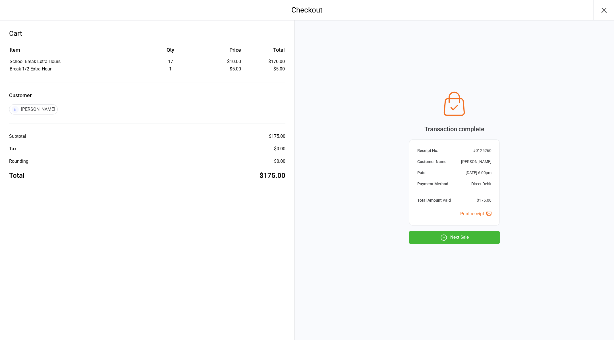
click at [468, 235] on button "Next Sale" at bounding box center [454, 238] width 91 height 13
select select "name-desc"
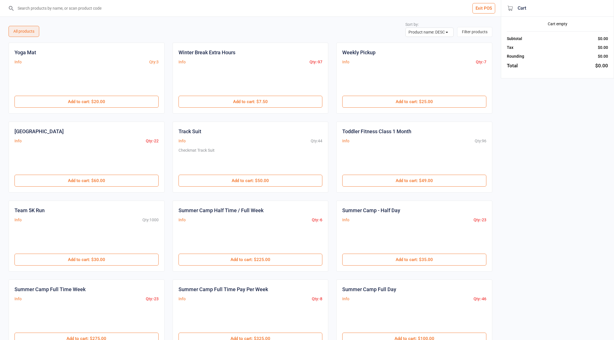
click at [279, 5] on input "search" at bounding box center [254, 8] width 478 height 16
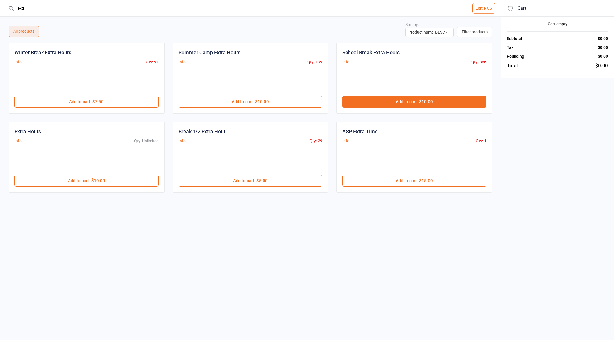
type input "extr"
click at [382, 97] on button "Add to cart : $10.00" at bounding box center [414, 102] width 144 height 12
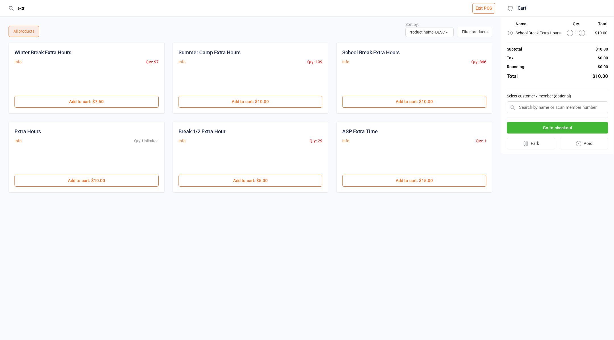
click at [584, 31] on icon at bounding box center [582, 33] width 6 height 6
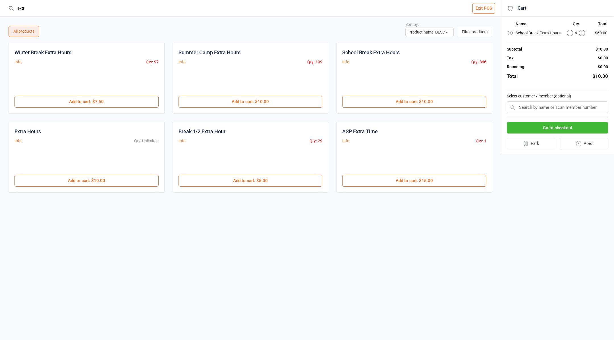
click at [584, 31] on icon at bounding box center [582, 33] width 6 height 6
click at [584, 31] on td "9" at bounding box center [576, 33] width 29 height 8
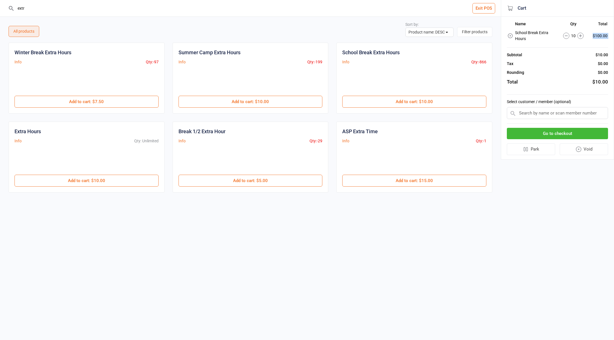
click at [584, 31] on td "10" at bounding box center [574, 36] width 30 height 14
click at [582, 36] on icon at bounding box center [581, 36] width 6 height 6
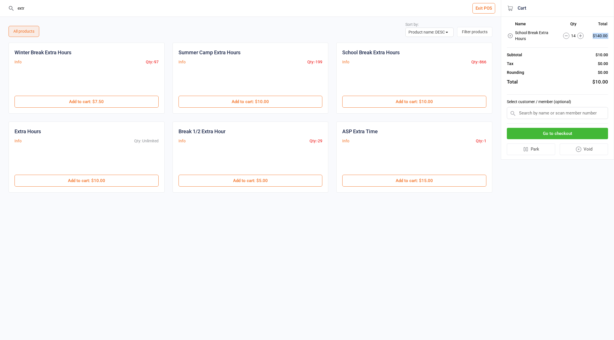
click at [582, 36] on icon at bounding box center [581, 36] width 6 height 6
click at [526, 113] on input "text" at bounding box center [557, 113] width 101 height 12
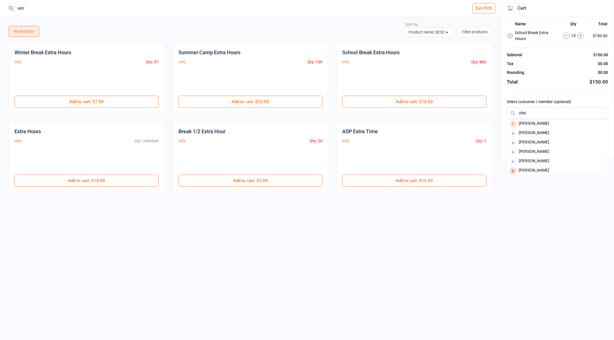
type input "chri"
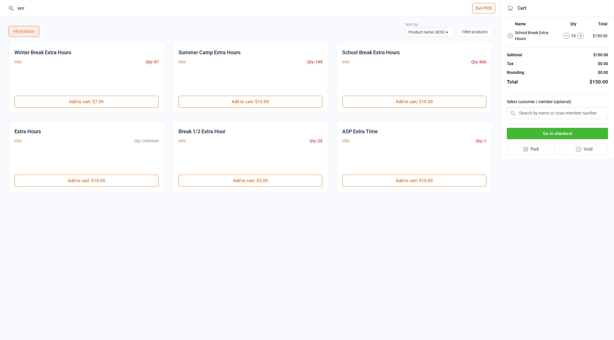
drag, startPoint x: 528, startPoint y: 115, endPoint x: 500, endPoint y: 112, distance: 28.4
click at [500, 112] on div "extr Exit POS All products Sort by: Product name: ASC Product name: DESC Qty in…" at bounding box center [307, 112] width 614 height 224
paste input "medhorse@gmail.com"
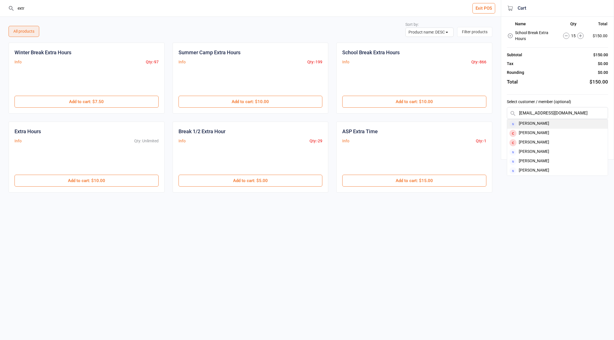
type input "medhorse@gmail.com"
click at [549, 121] on div "[PERSON_NAME]" at bounding box center [557, 123] width 101 height 9
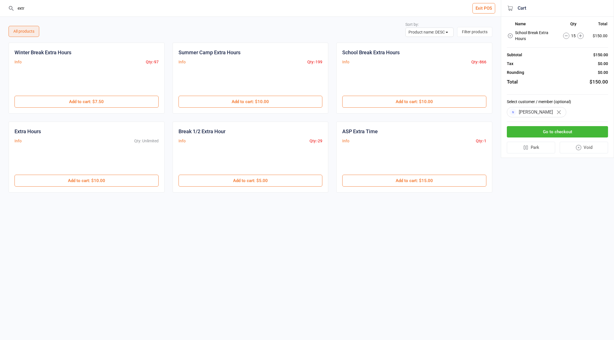
click at [537, 131] on button "Go to checkout" at bounding box center [557, 132] width 101 height 12
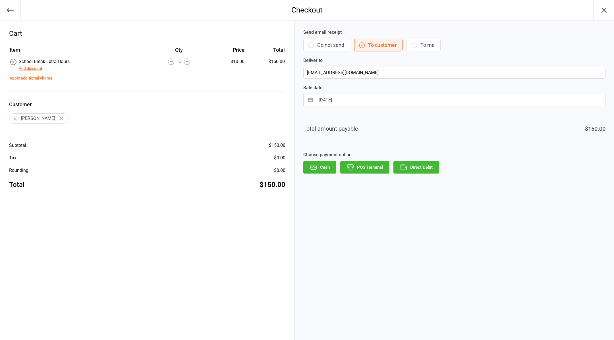
click at [330, 48] on button "Do not send" at bounding box center [326, 45] width 47 height 13
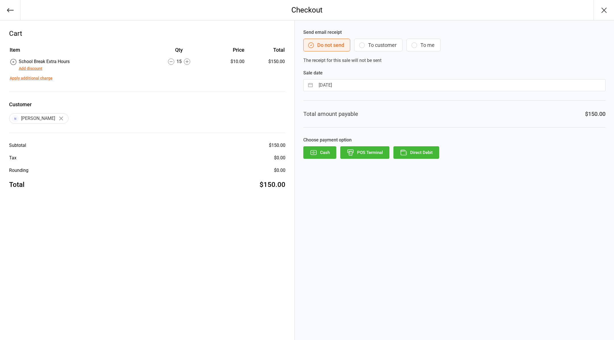
click at [424, 152] on button "Direct Debit" at bounding box center [417, 152] width 46 height 13
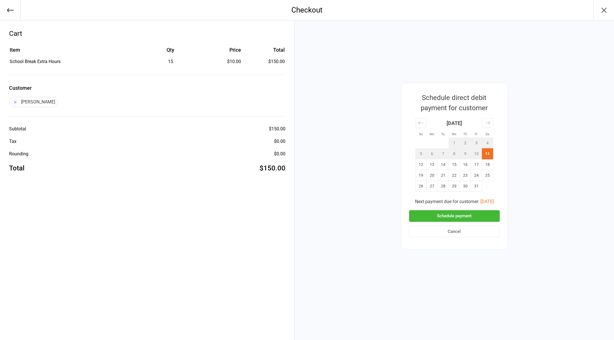
click at [454, 215] on button "Schedule payment" at bounding box center [454, 216] width 91 height 12
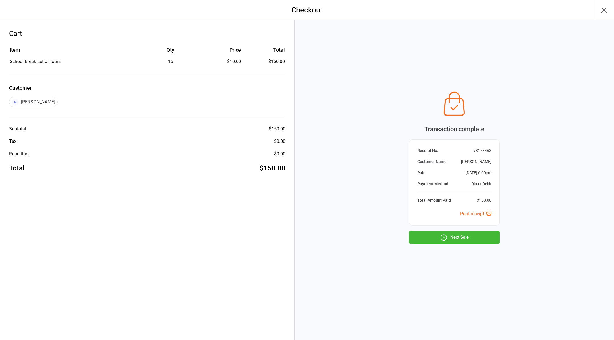
click at [447, 237] on icon "button" at bounding box center [444, 238] width 6 height 6
select select "name-desc"
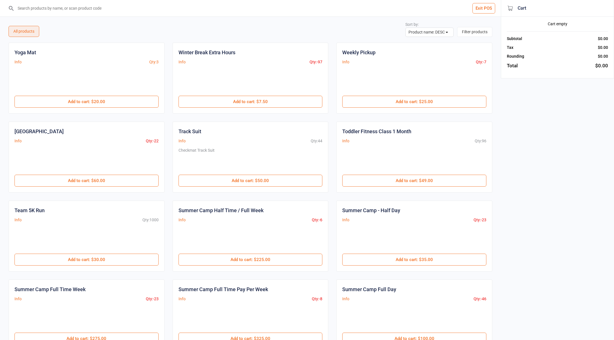
click at [206, 9] on input "search" at bounding box center [254, 8] width 478 height 16
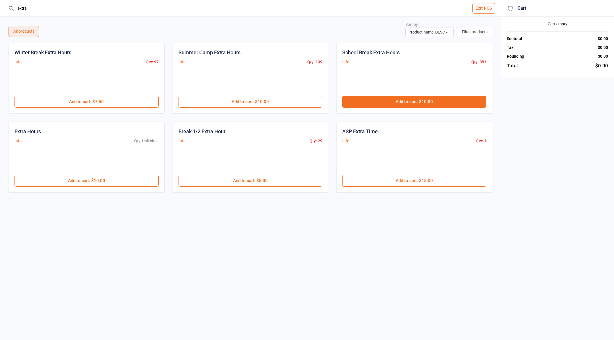
type input "extra"
click at [408, 101] on button "Add to cart : $10.00" at bounding box center [414, 102] width 144 height 12
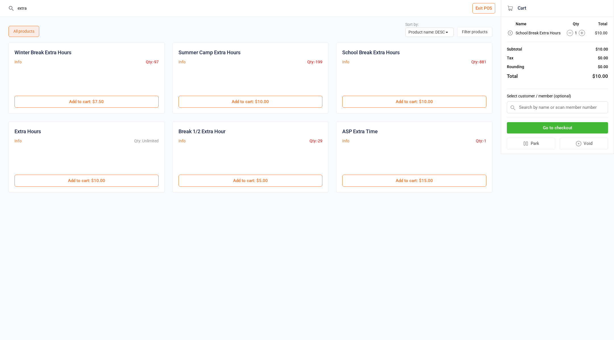
click at [580, 34] on icon at bounding box center [582, 33] width 6 height 6
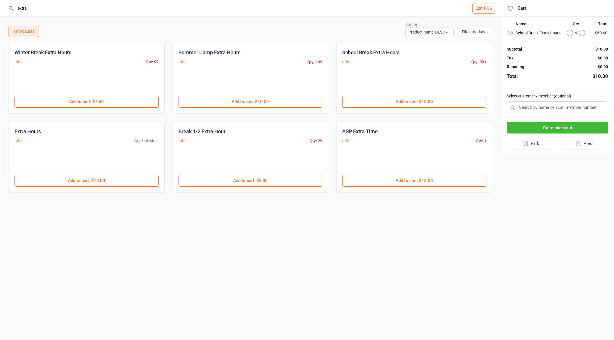
click at [580, 34] on icon at bounding box center [582, 33] width 6 height 6
click at [520, 108] on input "text" at bounding box center [557, 108] width 101 height 12
type input "tava"
click at [535, 127] on div "[PERSON_NAME]" at bounding box center [557, 127] width 101 height 9
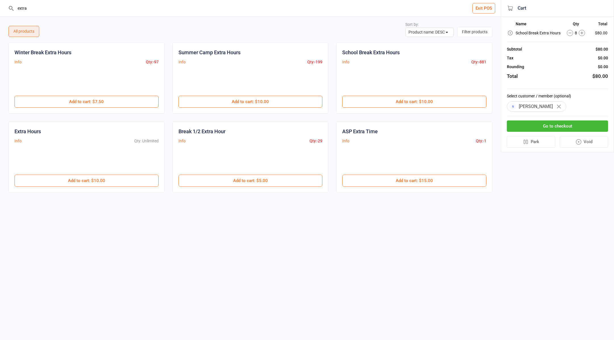
click at [555, 125] on button "Go to checkout" at bounding box center [557, 127] width 101 height 12
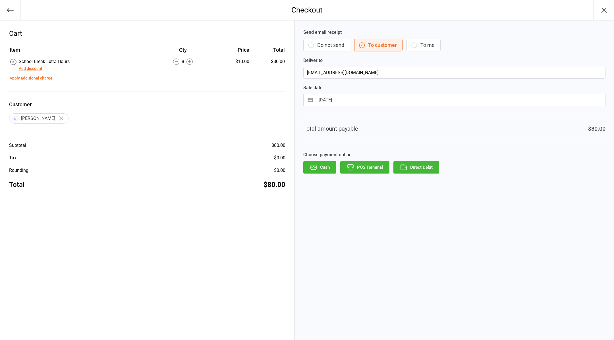
click at [323, 44] on button "Do not send" at bounding box center [326, 45] width 47 height 13
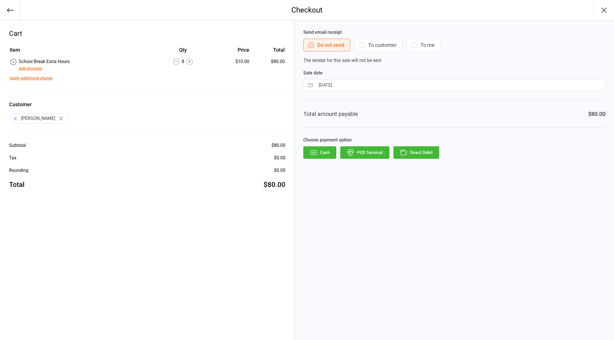
click at [418, 154] on button "Direct Debit" at bounding box center [417, 152] width 46 height 13
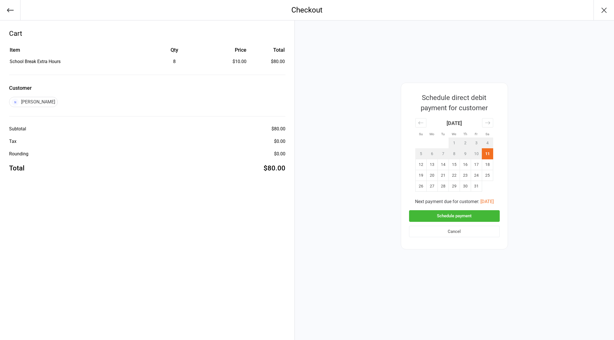
click at [460, 221] on button "Schedule payment" at bounding box center [454, 216] width 91 height 12
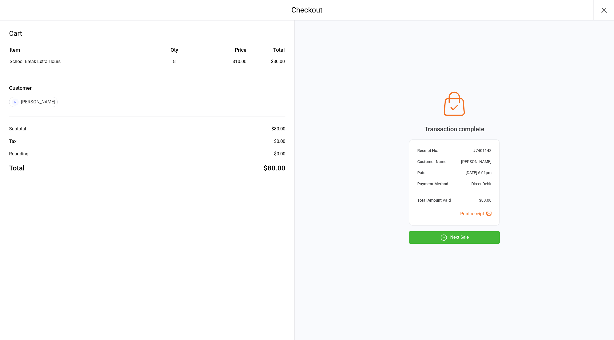
click at [451, 244] on div "Transaction complete Receipt No. # 7401143 Customer Name Marianne Tavake Paid O…" at bounding box center [454, 180] width 319 height 320
click at [447, 239] on icon "button" at bounding box center [443, 237] width 7 height 7
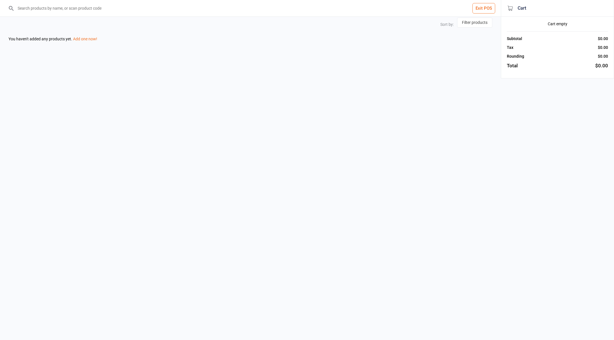
select select "name-desc"
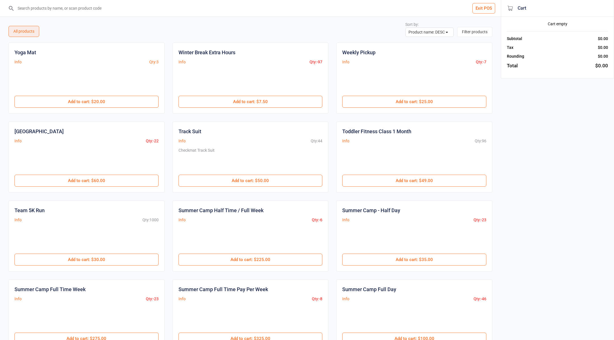
click at [202, 7] on input "search" at bounding box center [254, 8] width 478 height 16
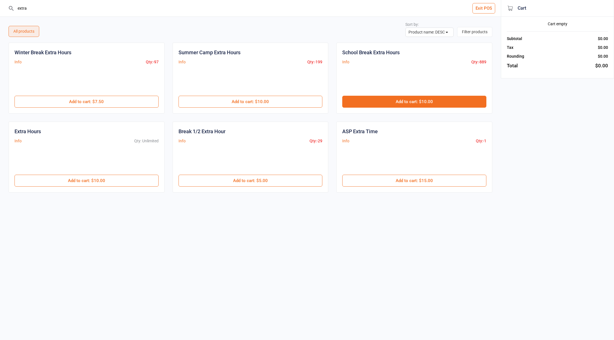
type input "extra"
click at [420, 100] on button "Add to cart : $10.00" at bounding box center [414, 102] width 144 height 12
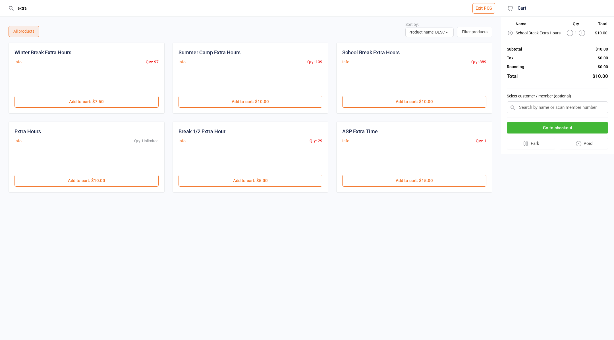
click at [522, 106] on input "text" at bounding box center [557, 108] width 101 height 12
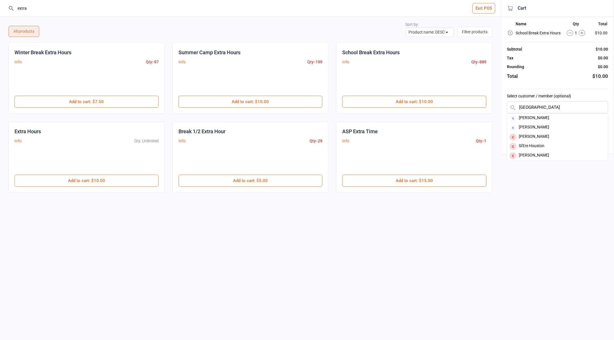
type input "houston"
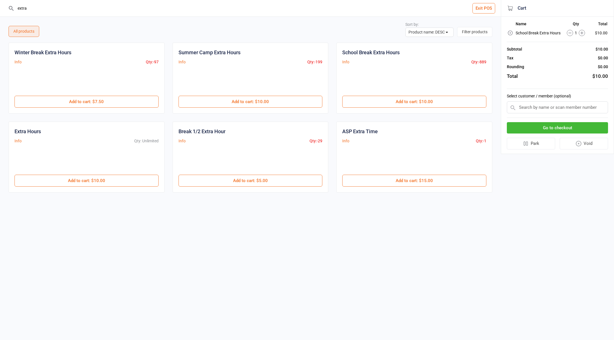
drag, startPoint x: 541, startPoint y: 108, endPoint x: 489, endPoint y: 102, distance: 52.4
click at [489, 102] on div "extra Exit POS All products Sort by: Product name: ASC Product name: DESC Qty i…" at bounding box center [307, 112] width 614 height 224
paste input "SusanneHouston@aol.com"
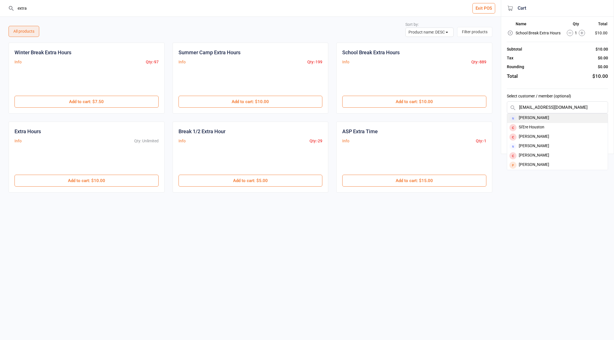
type input "SusanneHouston@aol.com"
click at [559, 118] on div "[PERSON_NAME]" at bounding box center [557, 118] width 101 height 9
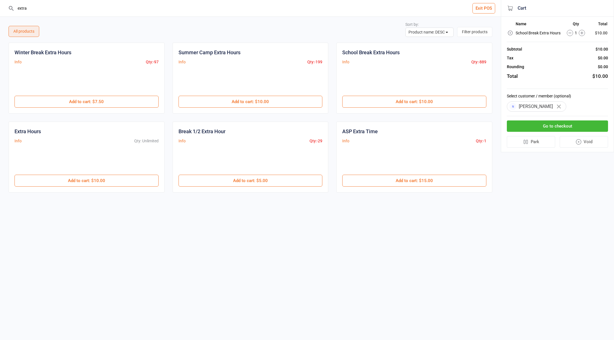
click at [549, 125] on button "Go to checkout" at bounding box center [557, 127] width 101 height 12
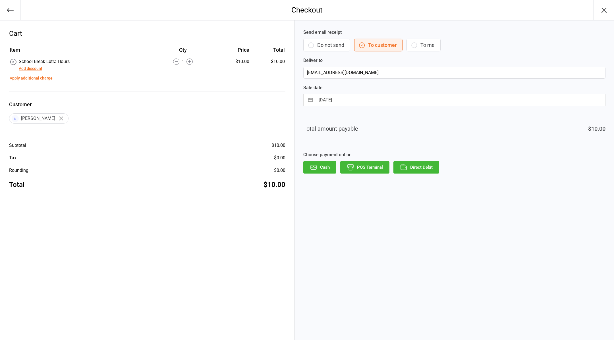
click at [318, 45] on button "Do not send" at bounding box center [326, 45] width 47 height 13
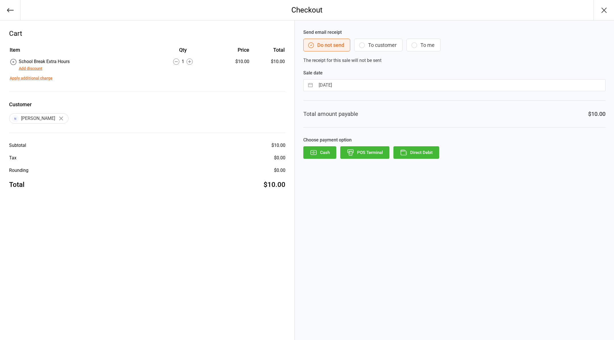
click at [426, 156] on button "Direct Debit" at bounding box center [417, 152] width 46 height 13
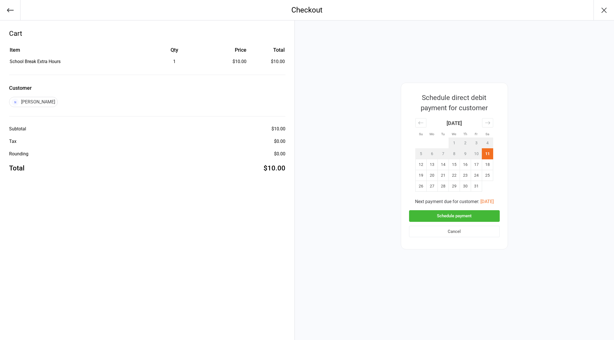
click at [479, 216] on button "Schedule payment" at bounding box center [454, 216] width 91 height 12
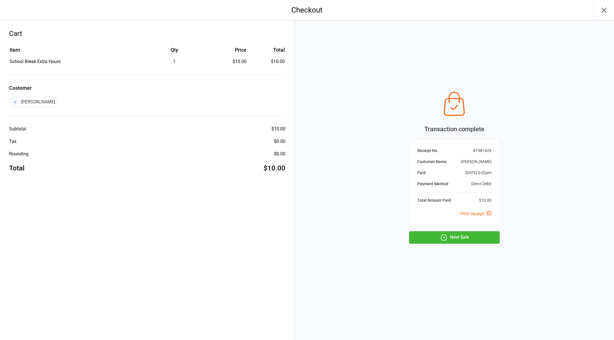
click at [458, 238] on button "Next Sale" at bounding box center [454, 238] width 91 height 13
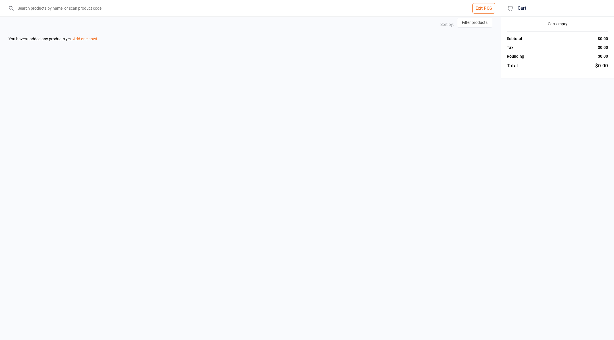
select select "name-desc"
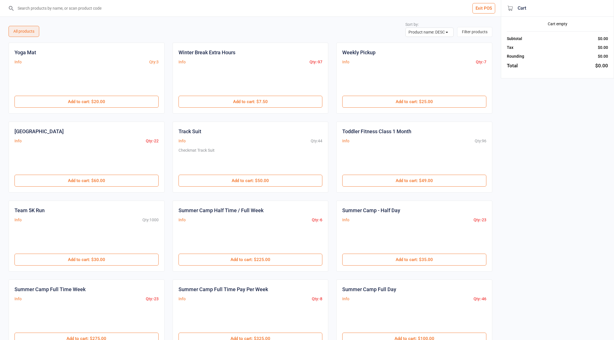
click at [479, 9] on button "Exit POS" at bounding box center [484, 8] width 23 height 11
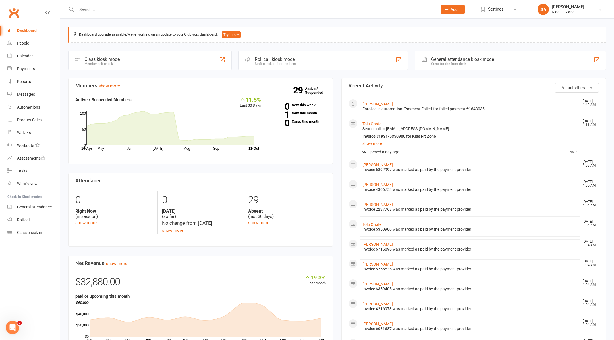
click at [138, 10] on input "text" at bounding box center [254, 9] width 358 height 8
type input "a"
click at [98, 7] on input "aar" at bounding box center [254, 9] width 358 height 8
drag, startPoint x: 101, startPoint y: 11, endPoint x: 67, endPoint y: 8, distance: 34.0
click at [67, 8] on react-component "aar Aaryn Dunton adunton80@gmail.com Actions" at bounding box center [216, 9] width 433 height 18
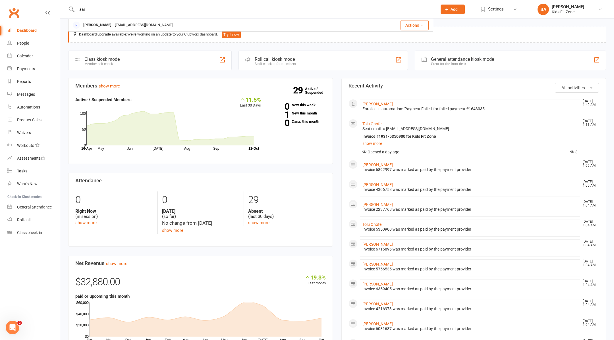
paste input "Majumd"
type input "Majumdar"
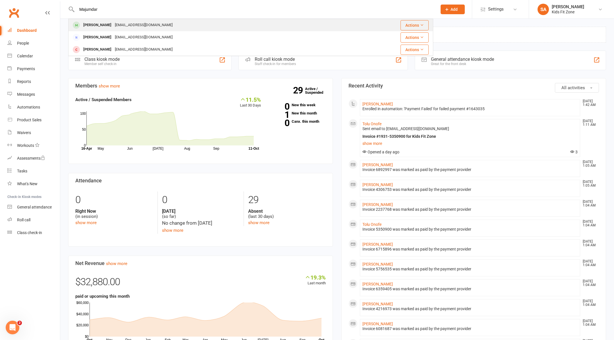
click at [103, 25] on div "[PERSON_NAME]" at bounding box center [98, 25] width 32 height 8
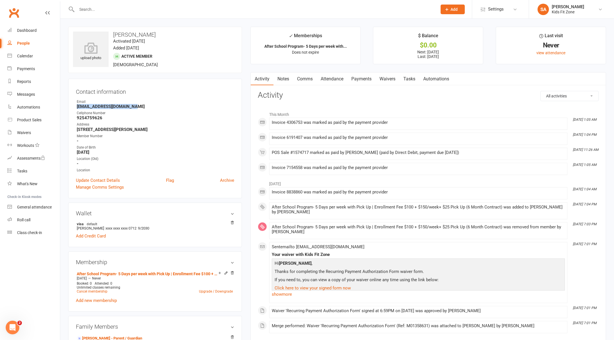
drag, startPoint x: 144, startPoint y: 106, endPoint x: 74, endPoint y: 104, distance: 69.7
click at [74, 104] on div "Contact information Owner Email joydip_majumdar@yahoo.com Cellphone Number 9254…" at bounding box center [155, 139] width 174 height 120
copy strong "joydip_majumdar@yahoo.com"
click at [354, 80] on link "Payments" at bounding box center [362, 79] width 28 height 13
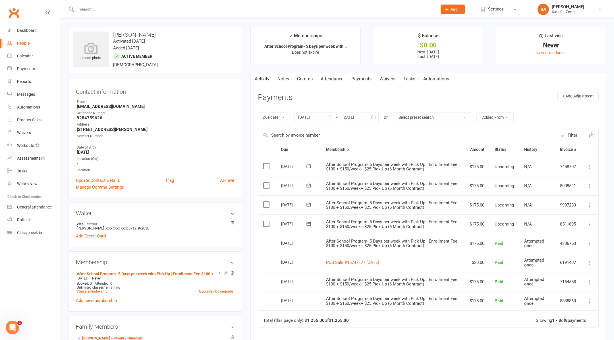
click at [220, 10] on input "text" at bounding box center [254, 9] width 358 height 8
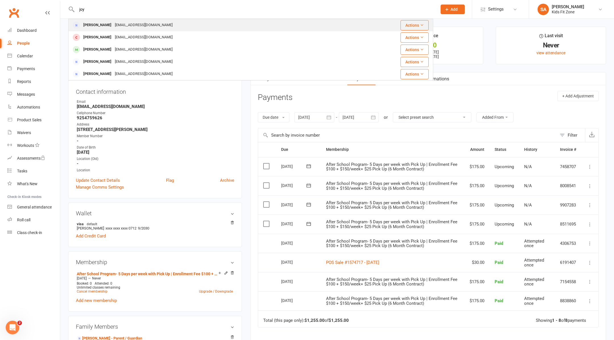
type input "joy"
click at [171, 24] on div "Joy Martin jobele1987@yahoo.com" at bounding box center [209, 25] width 280 height 12
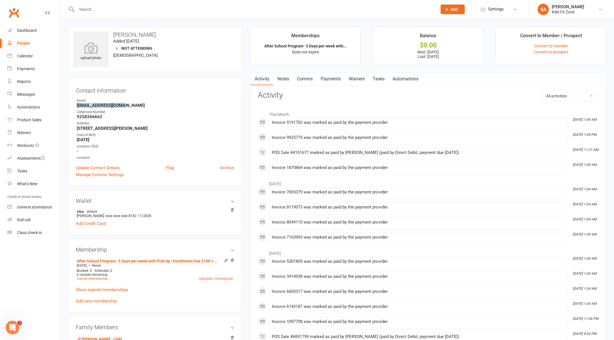
drag, startPoint x: 137, startPoint y: 104, endPoint x: 73, endPoint y: 106, distance: 64.0
click at [73, 106] on div "Contact information Owner Email jobele1987@yahoo.com Cellphone Number 925826666…" at bounding box center [155, 132] width 174 height 108
copy strong "jobele1987@yahoo.com"
click at [326, 75] on link "Payments" at bounding box center [331, 79] width 28 height 13
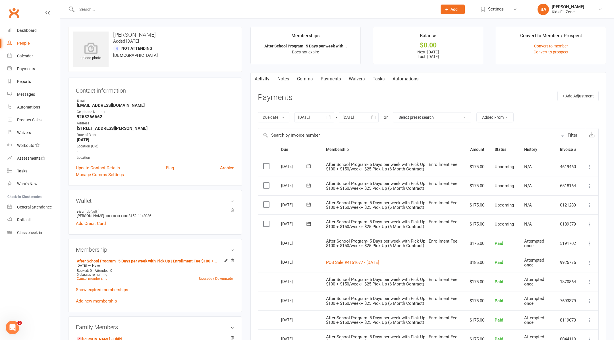
click at [138, 5] on input "text" at bounding box center [254, 9] width 358 height 8
paste input "Tkachova"
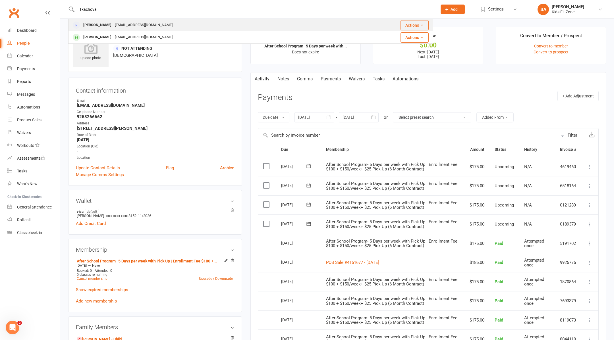
type input "Tkachova"
click at [130, 22] on div "marina.tkachoff@gmail.com" at bounding box center [143, 25] width 61 height 8
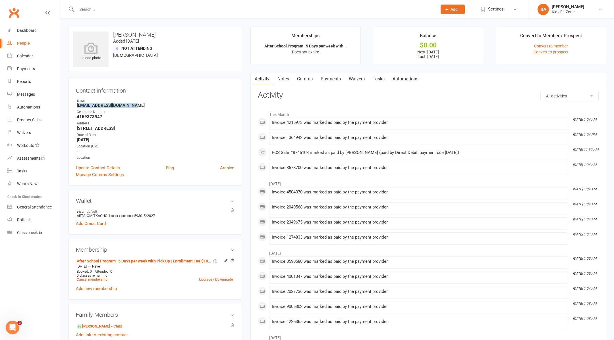
drag, startPoint x: 135, startPoint y: 104, endPoint x: 77, endPoint y: 105, distance: 58.9
click at [77, 105] on strong "marina.tkachoff@gmail.com" at bounding box center [156, 105] width 158 height 5
copy strong "marina.tkachoff@gmail.com"
click at [138, 11] on input "text" at bounding box center [254, 9] width 358 height 8
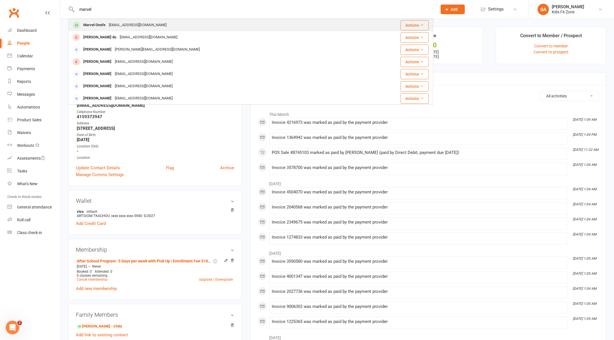
type input "marvel"
click at [148, 23] on div "Marvel Onofe taig.onofe@gmail.com" at bounding box center [215, 25] width 293 height 12
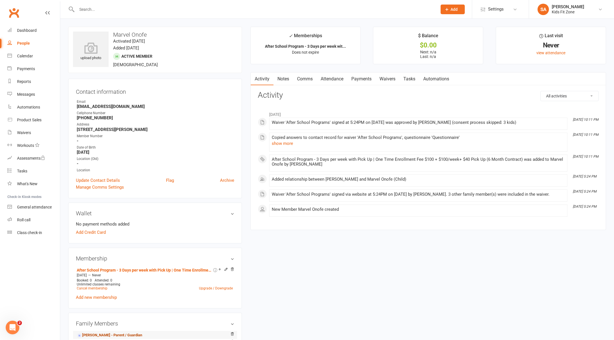
click at [113, 333] on link "Tolu Onofe - Parent / Guardian" at bounding box center [109, 336] width 65 height 6
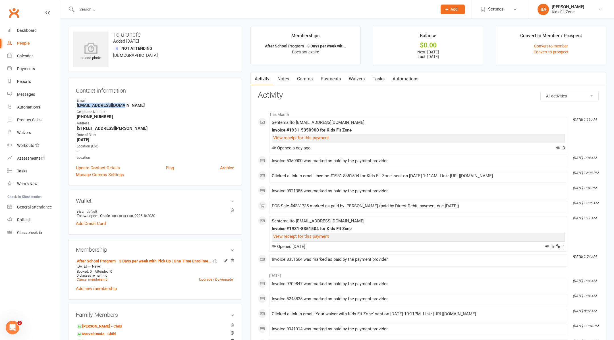
drag, startPoint x: 129, startPoint y: 105, endPoint x: 76, endPoint y: 105, distance: 52.9
click at [76, 105] on li "Email taig.onofe@gmail.com" at bounding box center [155, 103] width 158 height 10
copy strong "taig.onofe@gmail.com"
click at [140, 11] on input "text" at bounding box center [254, 9] width 358 height 8
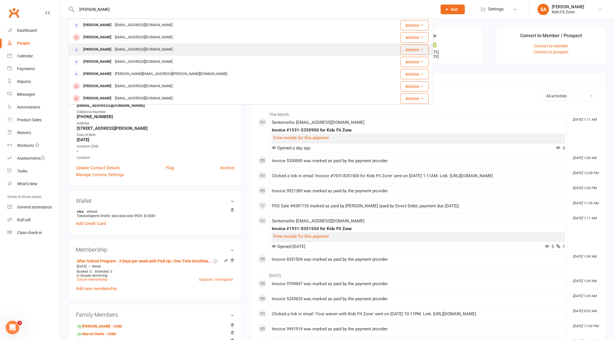
type input "ramos"
click at [128, 47] on div "tinar206@gmail.com" at bounding box center [143, 50] width 61 height 8
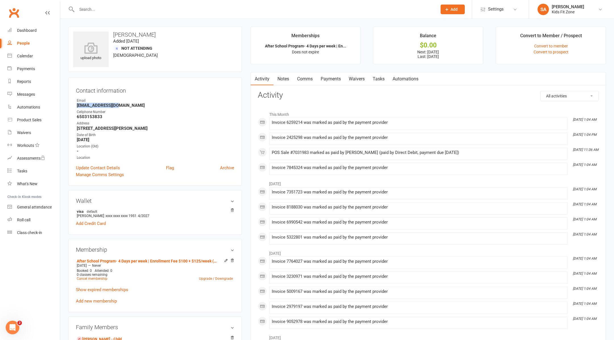
drag, startPoint x: 128, startPoint y: 104, endPoint x: 69, endPoint y: 104, distance: 58.9
click at [69, 104] on div "Contact information Owner Email tinar206@gmail.com Cellphone Number 6503153833 …" at bounding box center [155, 132] width 174 height 108
copy strong "tinar206@gmail.com"
click at [106, 7] on input "text" at bounding box center [254, 9] width 358 height 8
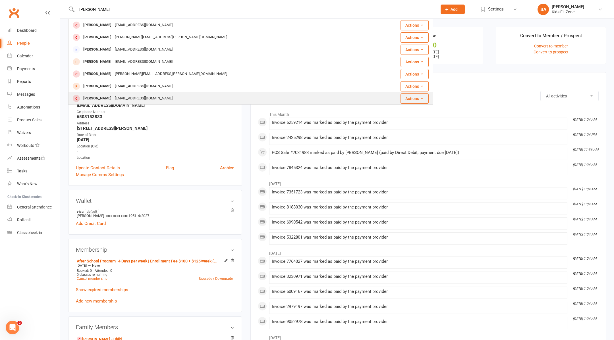
type input "rosa"
click at [118, 96] on div "medhorse@gmail.com" at bounding box center [143, 98] width 61 height 8
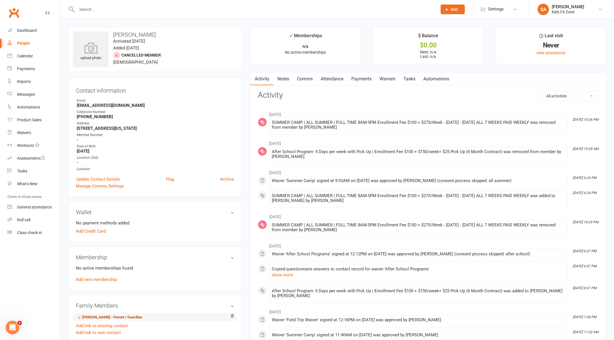
click at [106, 315] on link "Christy Abajian - Parent / Guardian" at bounding box center [109, 318] width 65 height 6
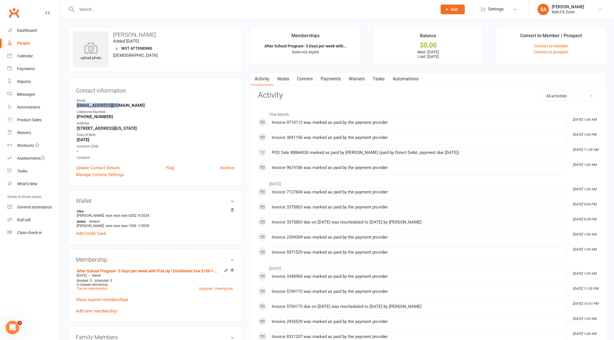
drag, startPoint x: 132, startPoint y: 106, endPoint x: 72, endPoint y: 105, distance: 60.3
click at [72, 105] on div "Contact information Owner Email medhorse@gmail.com Cellphone Number 724-989-674…" at bounding box center [155, 132] width 174 height 108
copy strong "medhorse@gmail.com"
click at [113, 10] on input "text" at bounding box center [254, 9] width 358 height 8
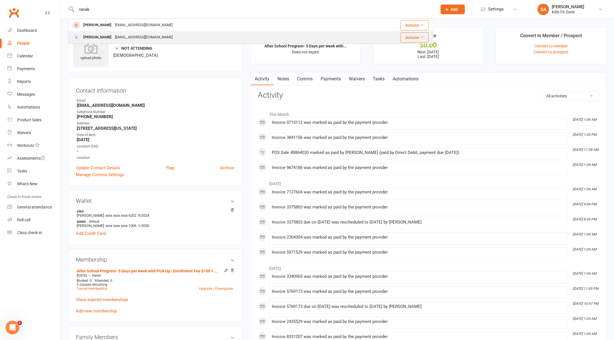
type input "tavak"
click at [103, 36] on div "[PERSON_NAME]" at bounding box center [98, 37] width 32 height 8
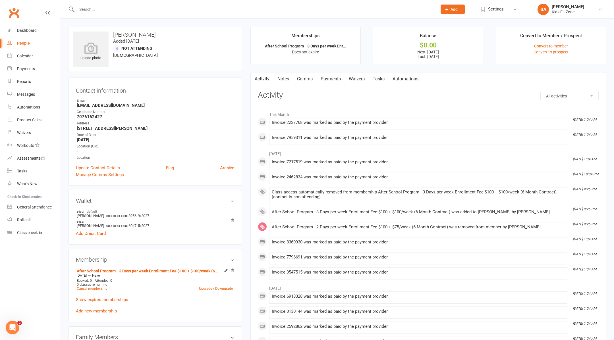
click at [323, 84] on link "Payments" at bounding box center [331, 79] width 28 height 13
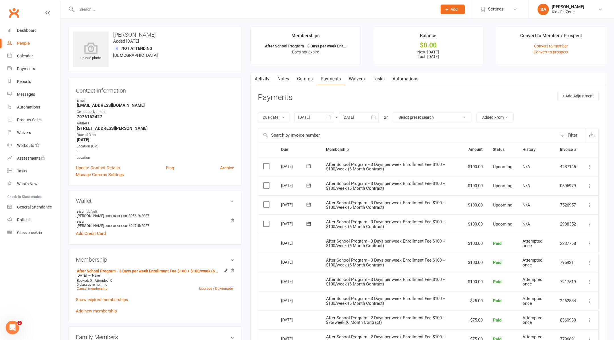
click at [133, 14] on div at bounding box center [250, 9] width 365 height 18
click at [133, 11] on input "text" at bounding box center [254, 9] width 358 height 8
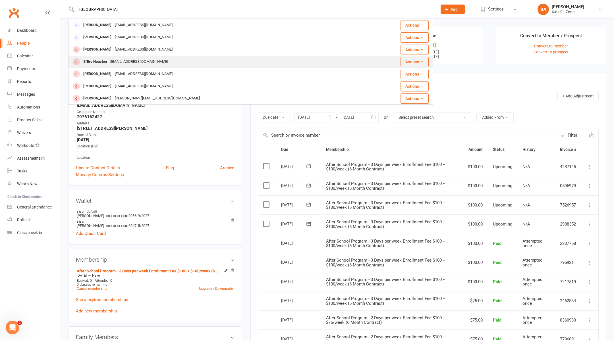
type input "houston"
click at [109, 63] on div "SusanneHouston@aol.com" at bounding box center [139, 62] width 61 height 8
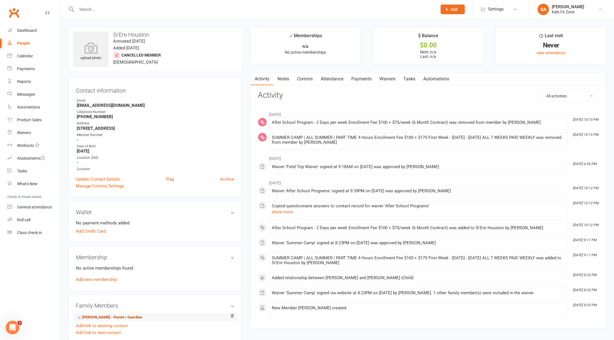
click at [113, 315] on link "Susanne Houston - Parent / Guardian" at bounding box center [109, 318] width 65 height 6
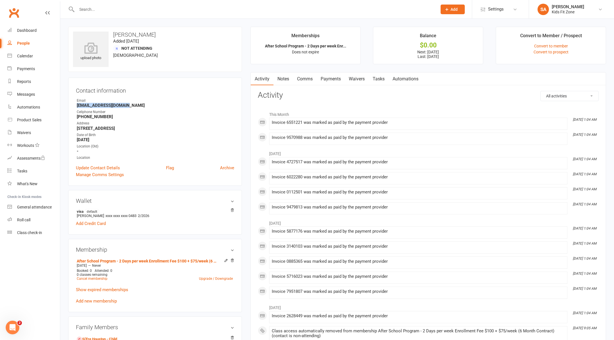
drag, startPoint x: 135, startPoint y: 106, endPoint x: 77, endPoint y: 106, distance: 58.6
click at [77, 106] on strong "SusanneHouston@aol.com" at bounding box center [156, 105] width 158 height 5
copy strong "SusanneHouston@aol.com"
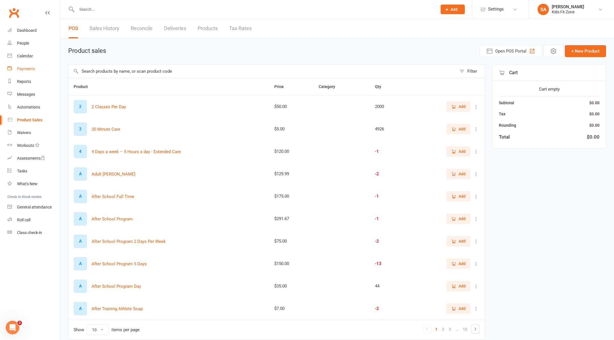
click at [23, 67] on div "Payments" at bounding box center [26, 69] width 18 height 5
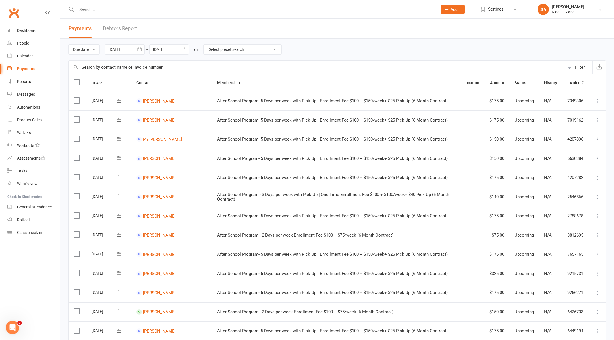
click at [124, 52] on div at bounding box center [125, 49] width 40 height 10
click at [202, 68] on button "button" at bounding box center [204, 63] width 12 height 10
click at [203, 94] on span "11" at bounding box center [204, 95] width 5 height 5
type input "[DATE]"
click at [171, 49] on div at bounding box center [169, 49] width 40 height 10
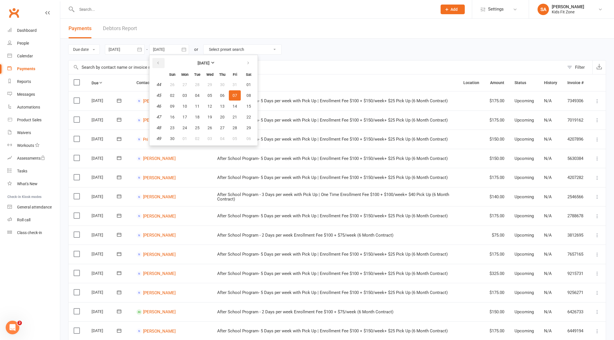
click at [160, 61] on icon "button" at bounding box center [158, 63] width 4 height 5
click at [248, 96] on span "11" at bounding box center [249, 95] width 5 height 5
type input "[DATE]"
